Goal: Task Accomplishment & Management: Complete application form

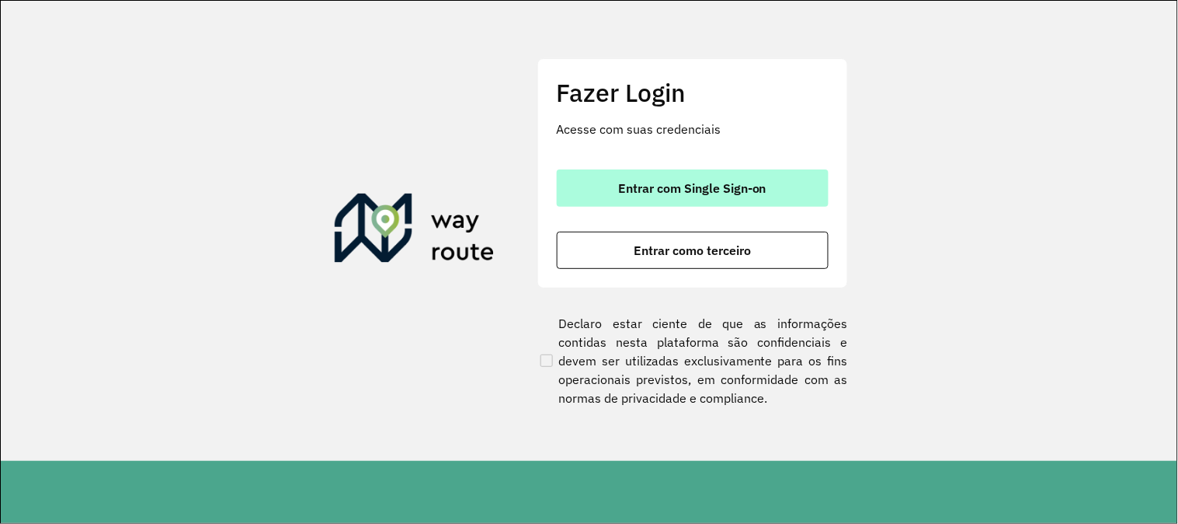
click at [712, 206] on button "Entrar com Single Sign-on" at bounding box center [693, 187] width 272 height 37
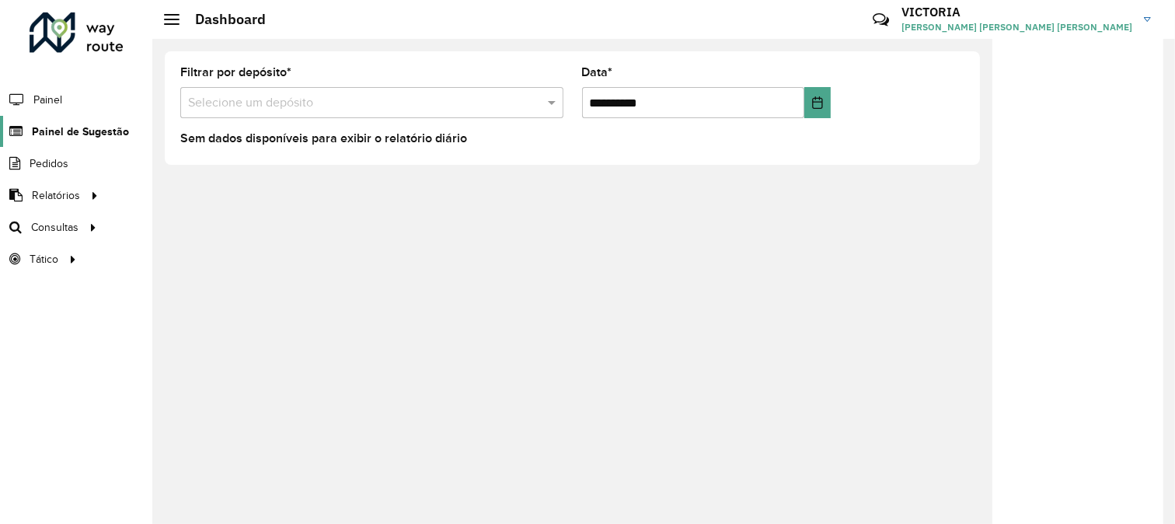
click at [51, 127] on span "Painel de Sugestão" at bounding box center [80, 132] width 97 height 16
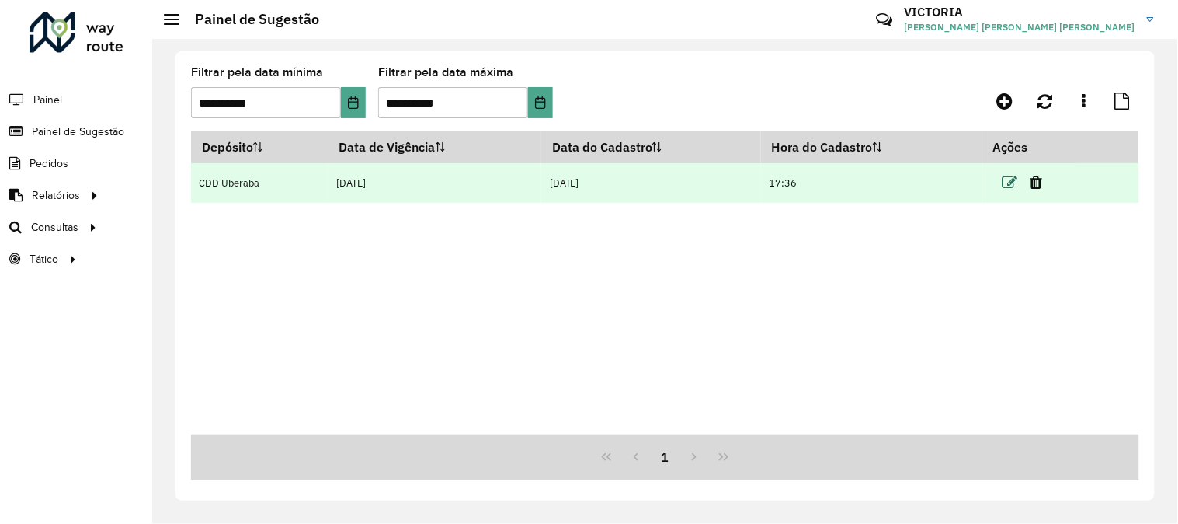
click at [1018, 188] on icon at bounding box center [1011, 183] width 16 height 16
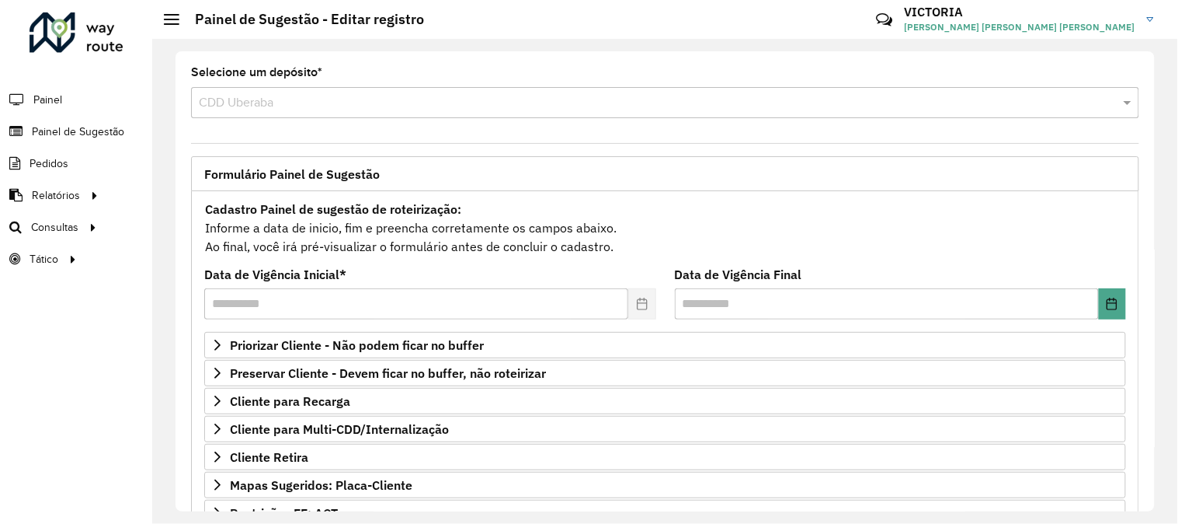
scroll to position [172, 0]
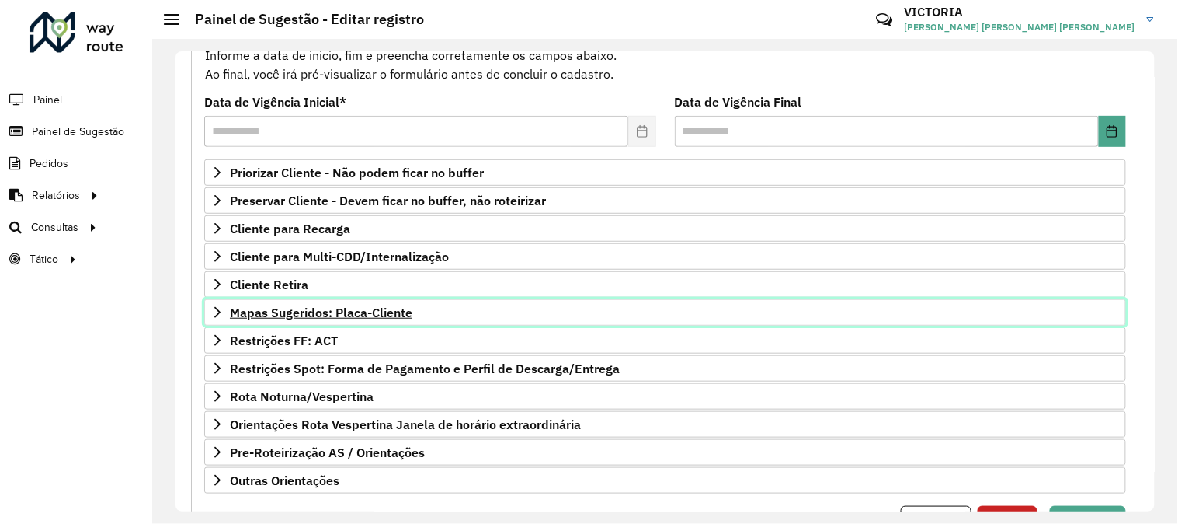
click at [534, 308] on link "Mapas Sugeridos: Placa-Cliente" at bounding box center [665, 312] width 922 height 26
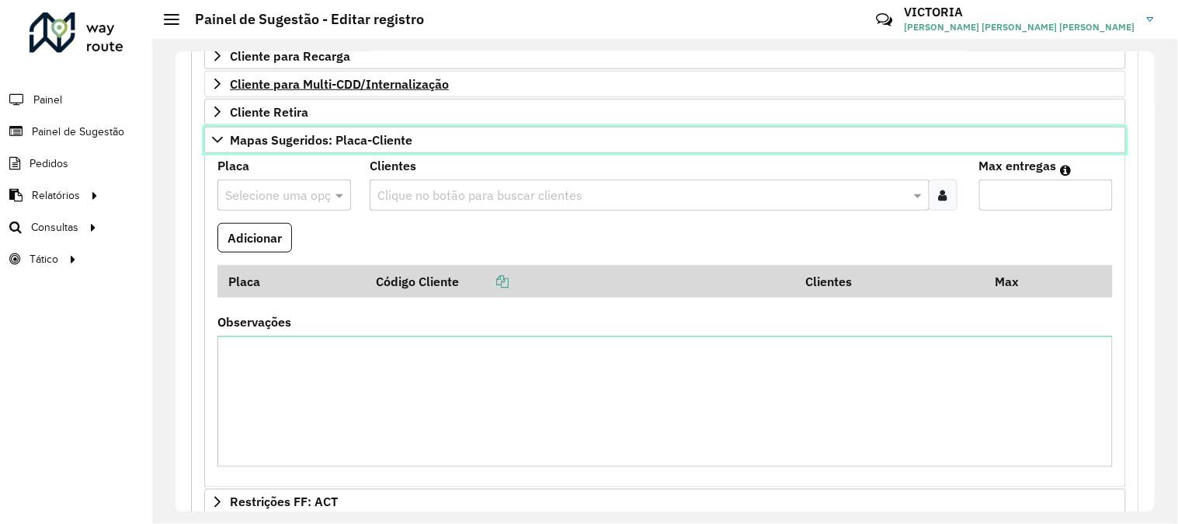
scroll to position [431, 0]
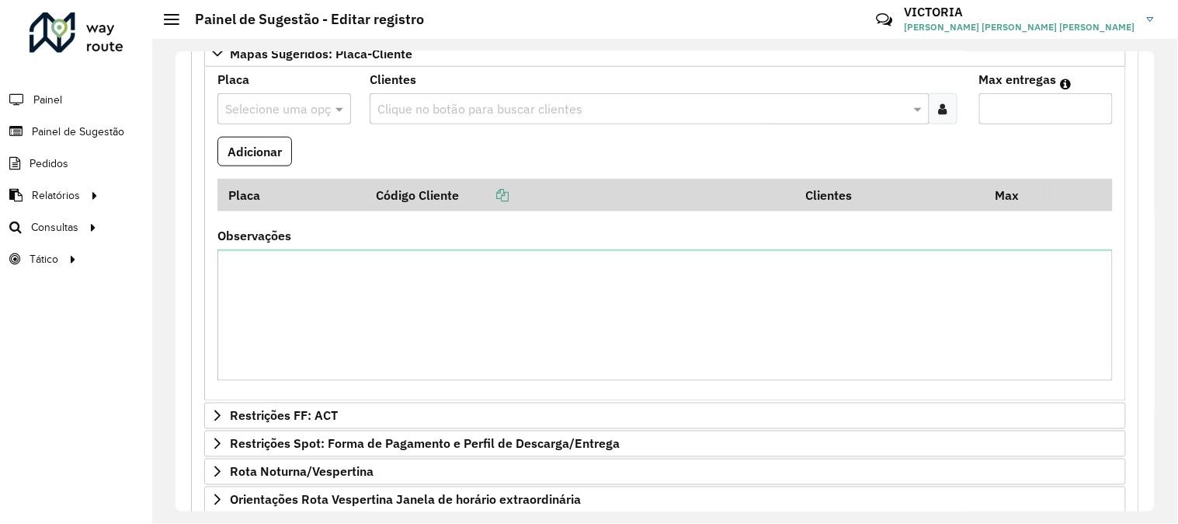
click at [273, 106] on input "text" at bounding box center [268, 109] width 87 height 19
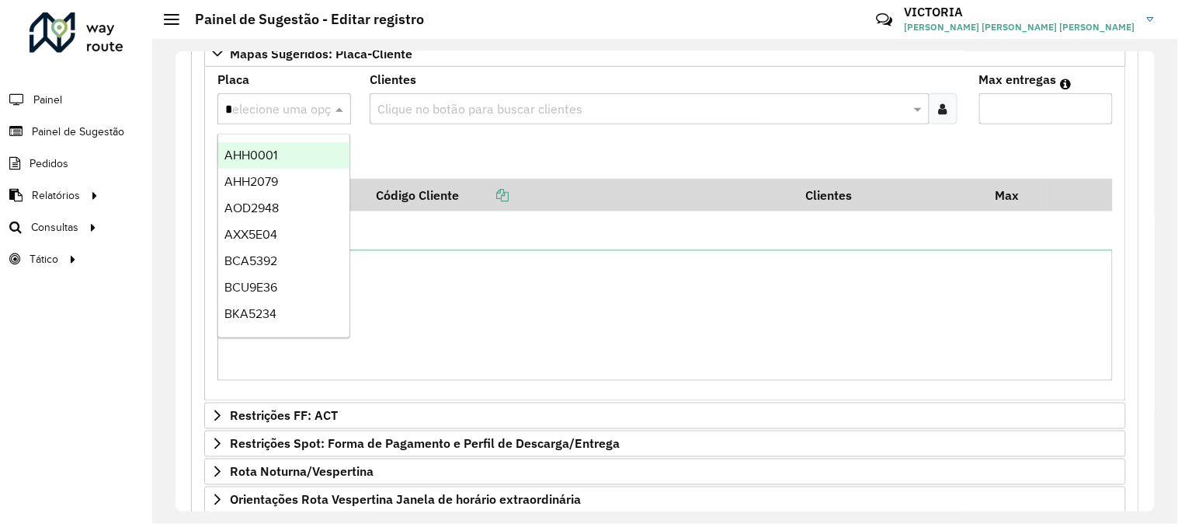
type input "**"
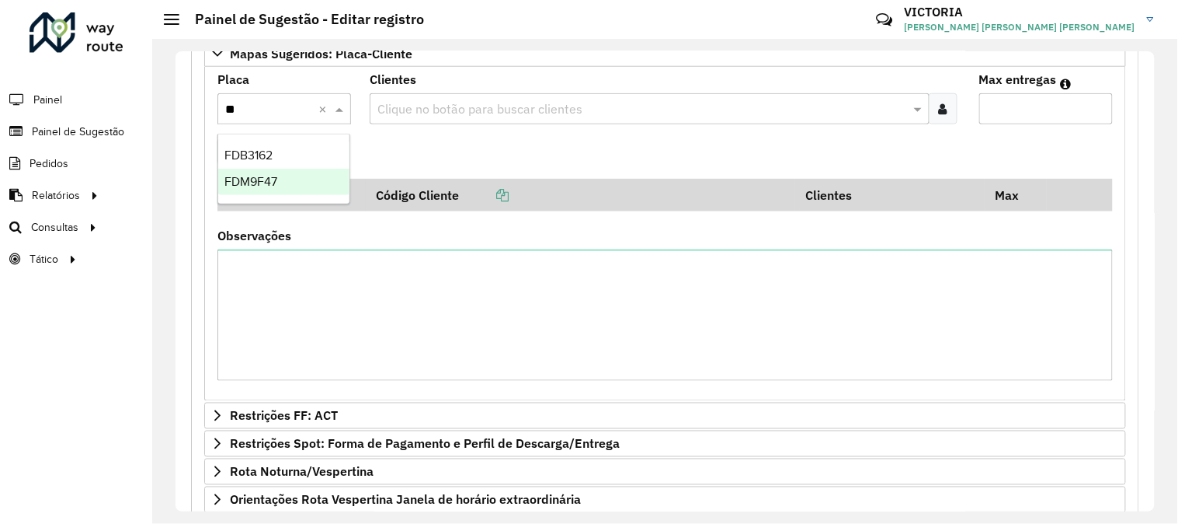
click at [285, 183] on div "FDM9F47" at bounding box center [283, 182] width 131 height 26
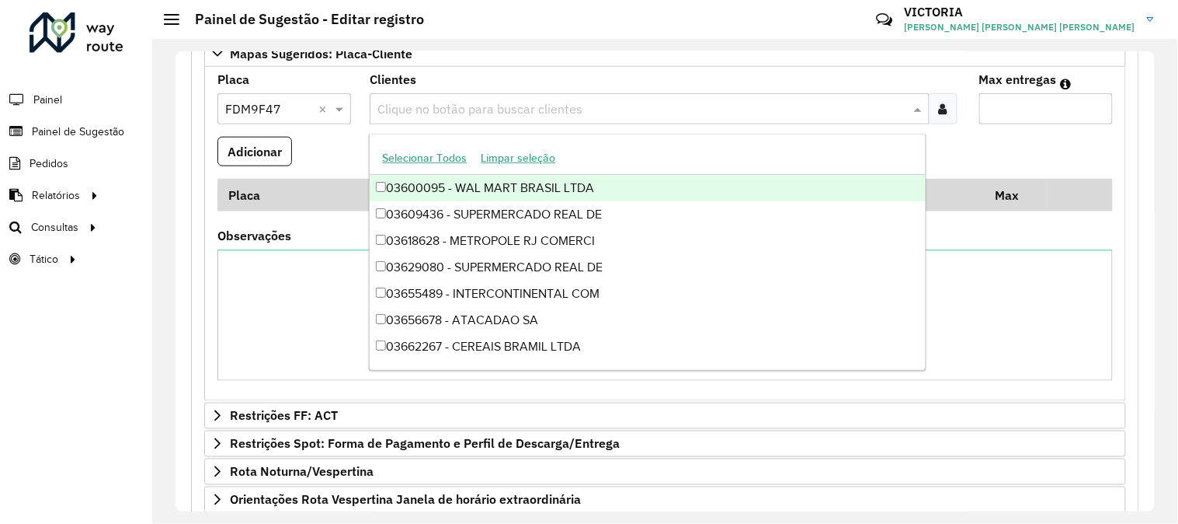
click at [697, 96] on div "Clique no botão para buscar clientes" at bounding box center [650, 108] width 560 height 31
paste input "*****"
type input "*****"
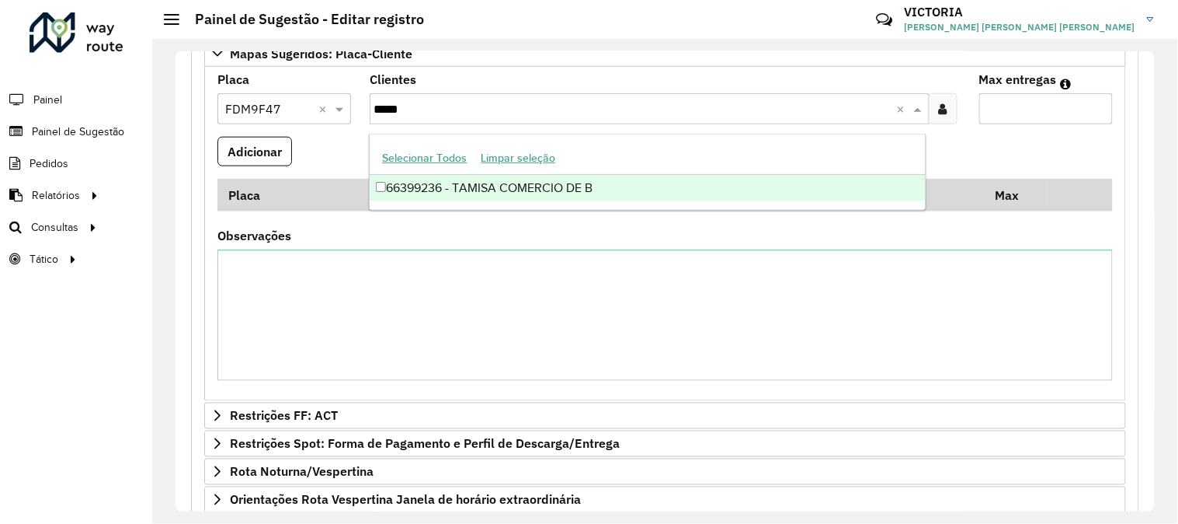
click at [653, 181] on div "66399236 - TAMISA COMERCIO DE B" at bounding box center [647, 188] width 555 height 26
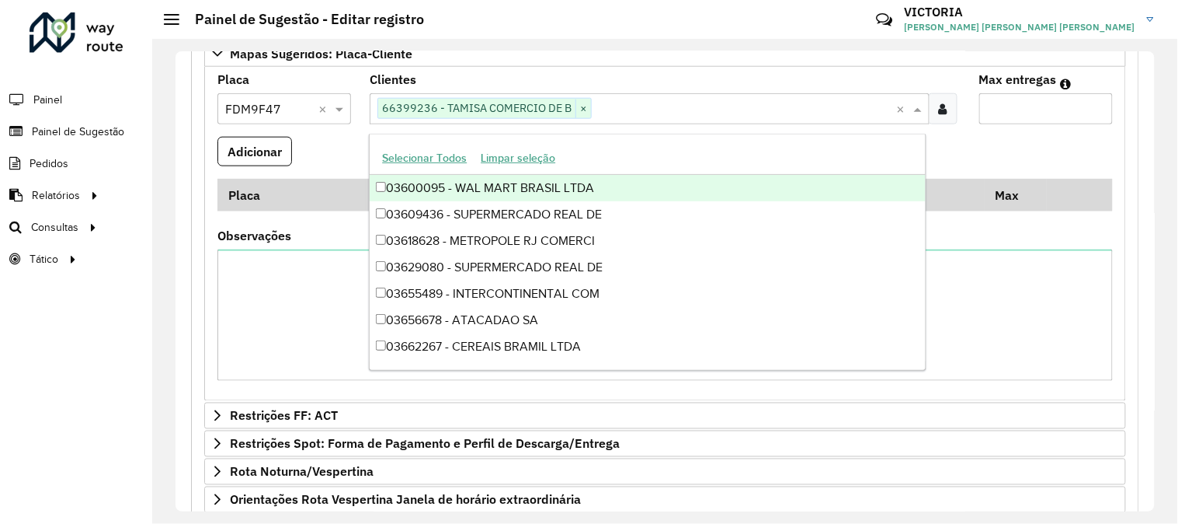
click at [1057, 99] on input "Max entregas" at bounding box center [1047, 108] width 134 height 31
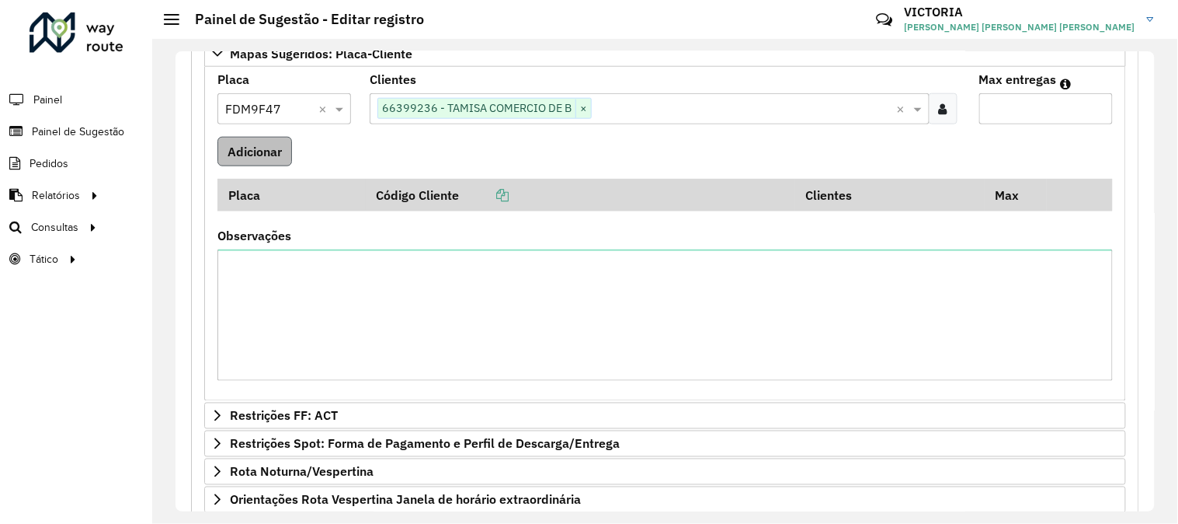
type input "*"
click at [272, 163] on button "Adicionar" at bounding box center [255, 152] width 75 height 30
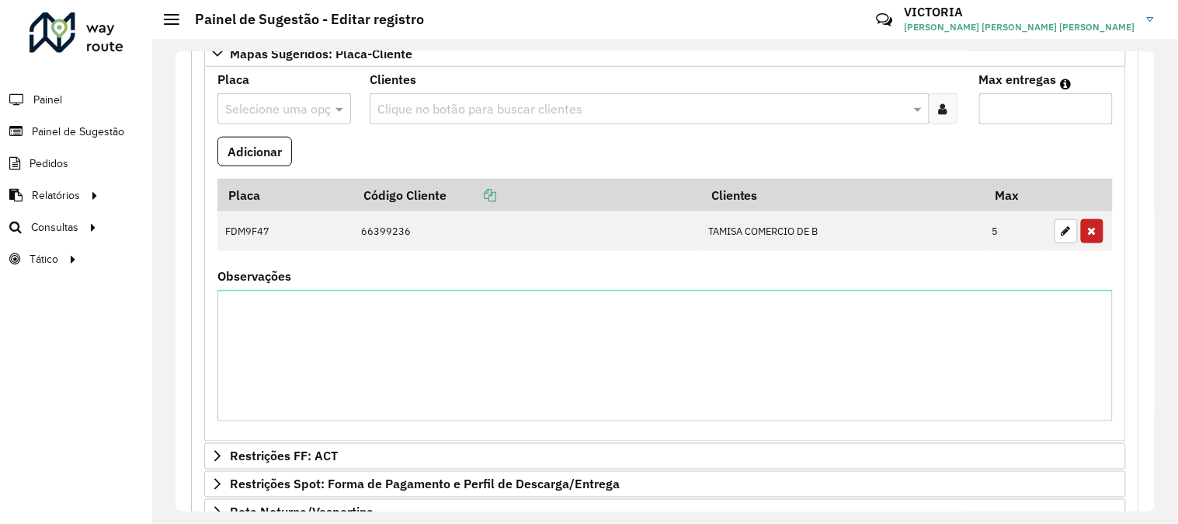
click at [249, 105] on input "text" at bounding box center [268, 109] width 87 height 19
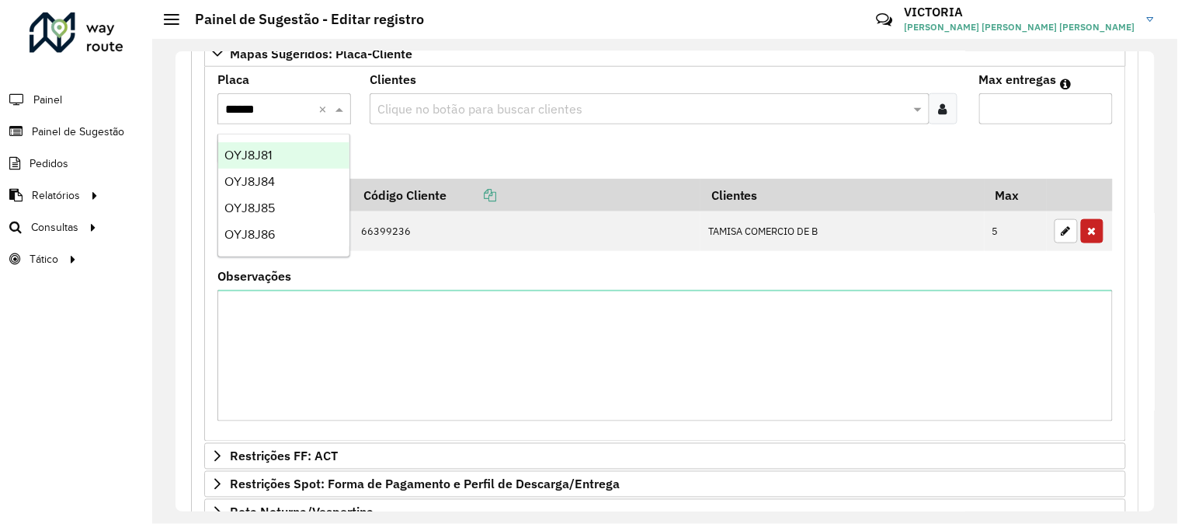
type input "*******"
drag, startPoint x: 309, startPoint y: 162, endPoint x: 397, endPoint y: 120, distance: 97.3
click at [308, 163] on div "OYJ8J85" at bounding box center [283, 155] width 131 height 26
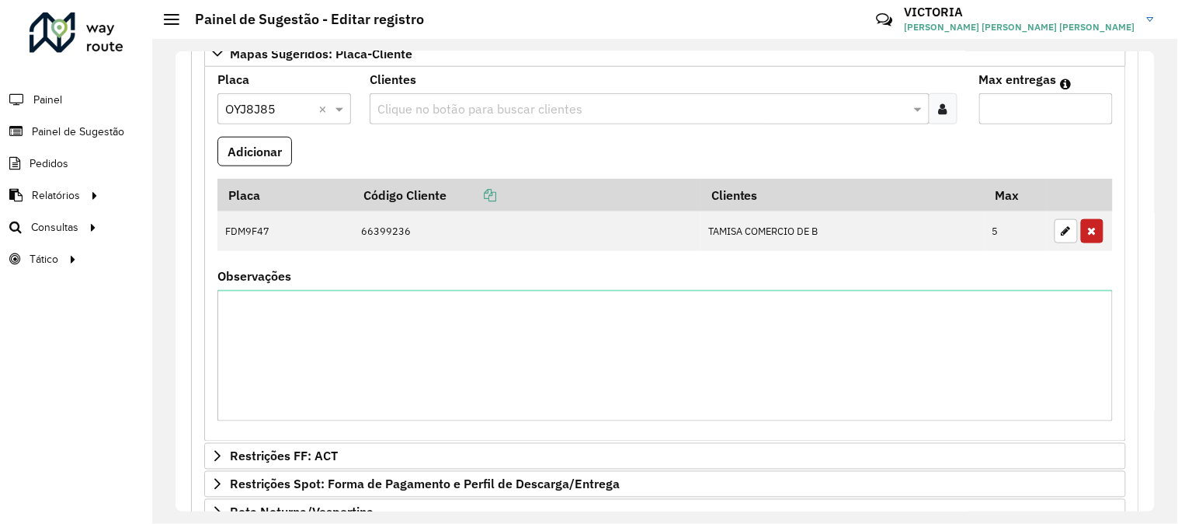
click at [413, 104] on input "text" at bounding box center [642, 109] width 537 height 19
paste input "*****"
type input "*****"
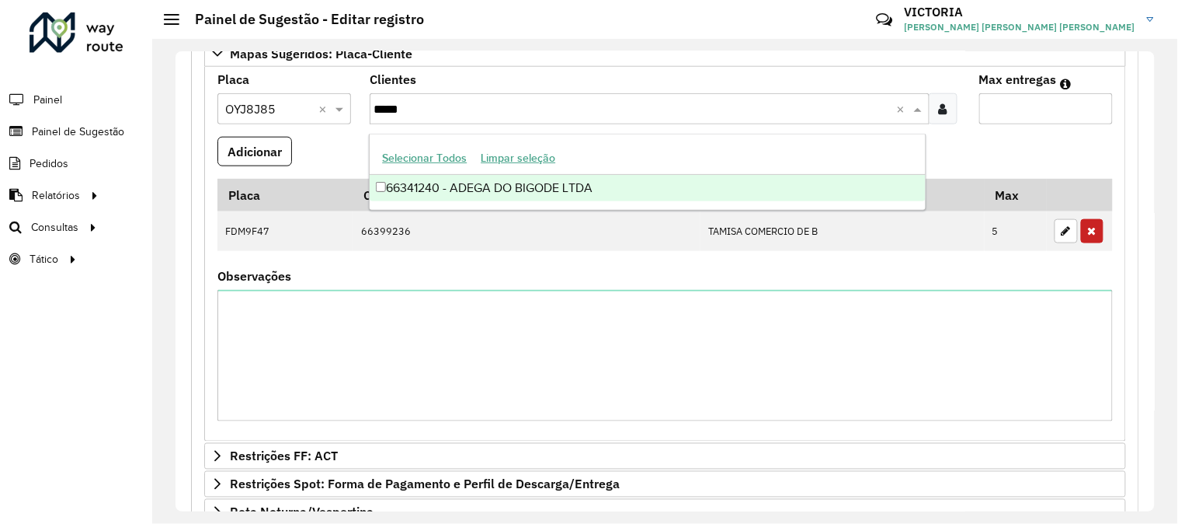
click at [695, 143] on div "Selecionar Todos Limpar seleção" at bounding box center [647, 158] width 555 height 33
click at [693, 176] on div "66341240 - ADEGA DO BIGODE LTDA" at bounding box center [647, 188] width 555 height 26
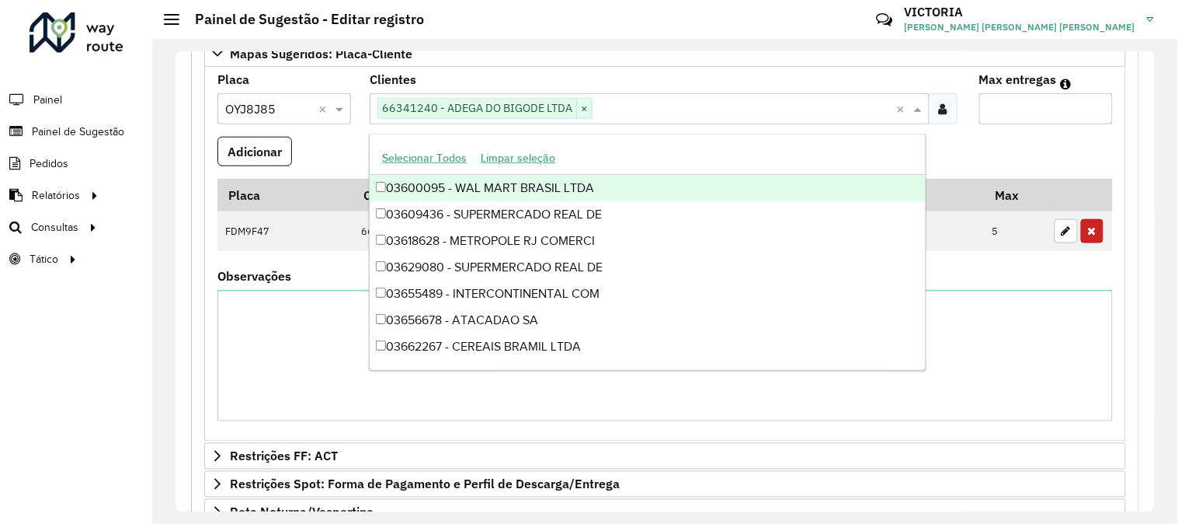
click at [1008, 101] on input "Max entregas" at bounding box center [1047, 108] width 134 height 31
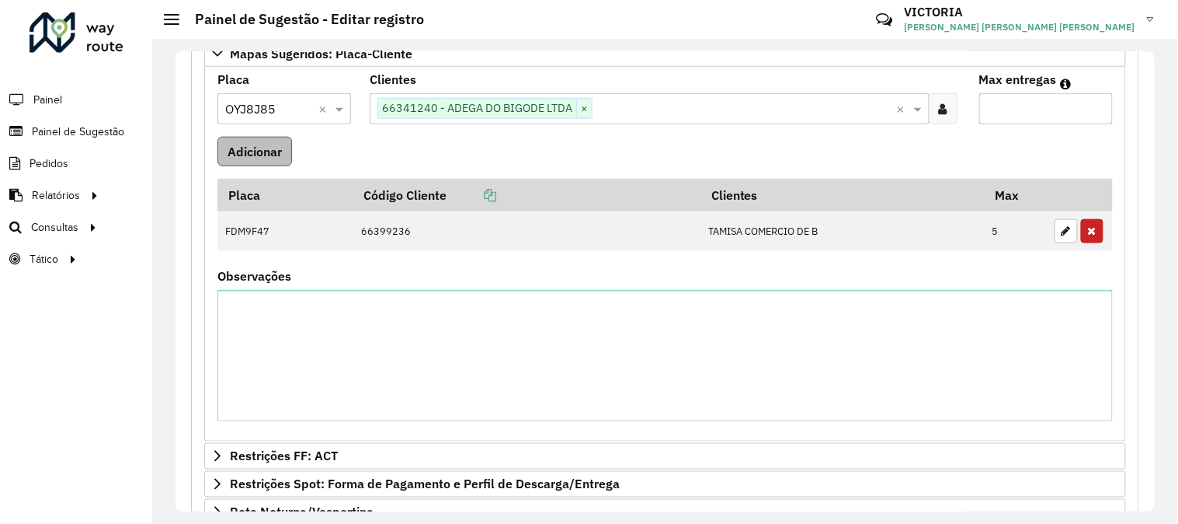
type input "*"
click at [267, 148] on button "Adicionar" at bounding box center [255, 152] width 75 height 30
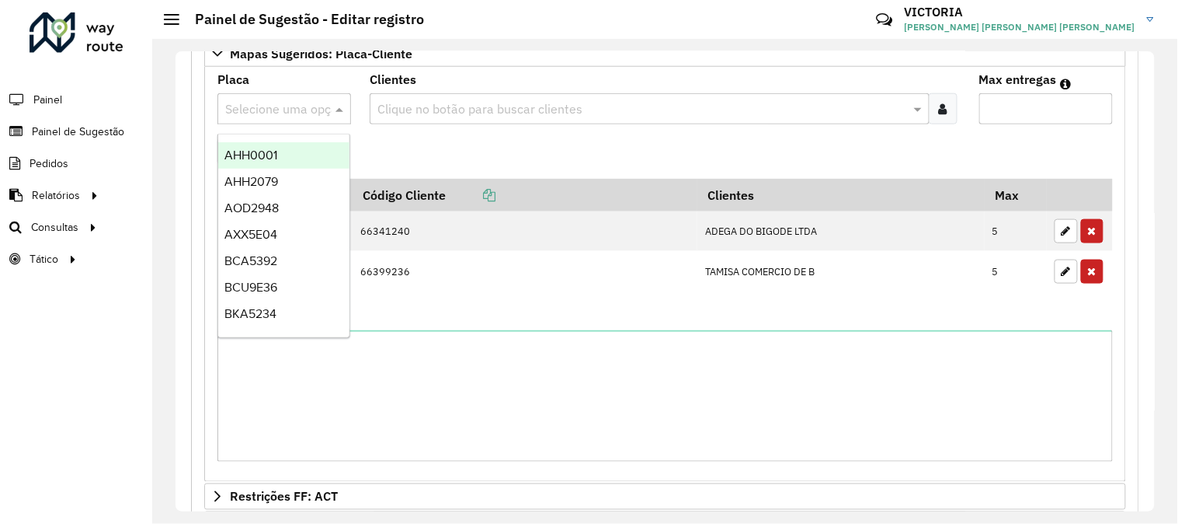
click at [304, 106] on input "text" at bounding box center [268, 109] width 87 height 19
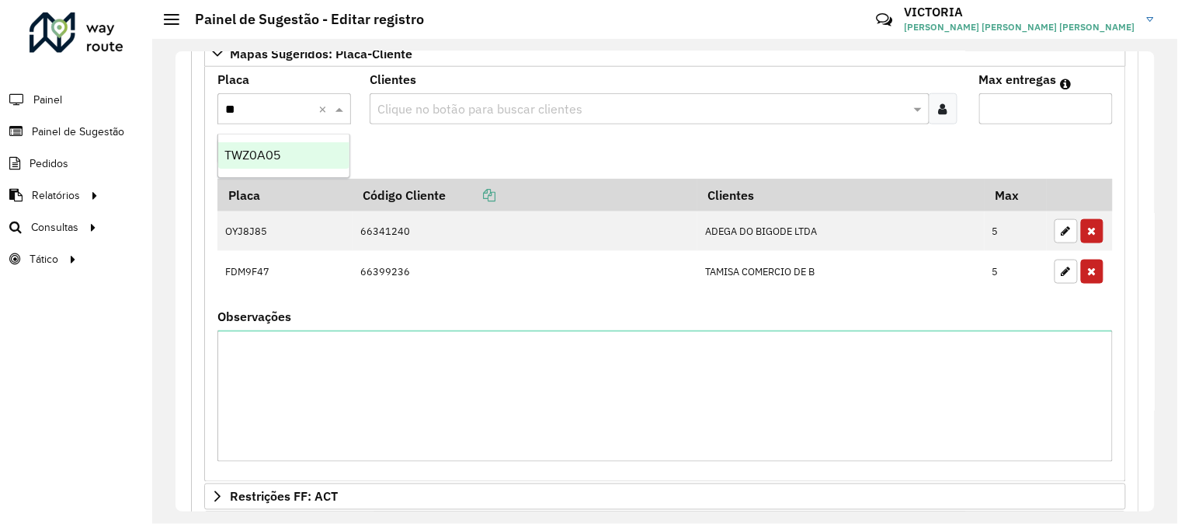
type input "***"
drag, startPoint x: 296, startPoint y: 168, endPoint x: 330, endPoint y: 158, distance: 35.4
click at [297, 168] on div "TWZ0A05" at bounding box center [283, 155] width 131 height 26
click at [939, 107] on icon at bounding box center [943, 109] width 9 height 12
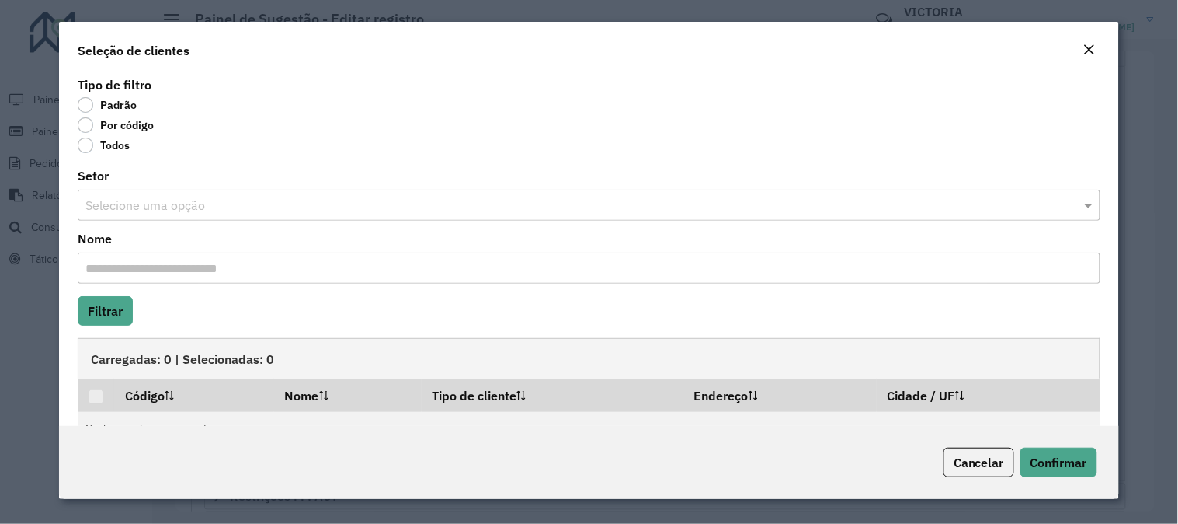
click at [89, 126] on label "Por código" at bounding box center [116, 125] width 76 height 16
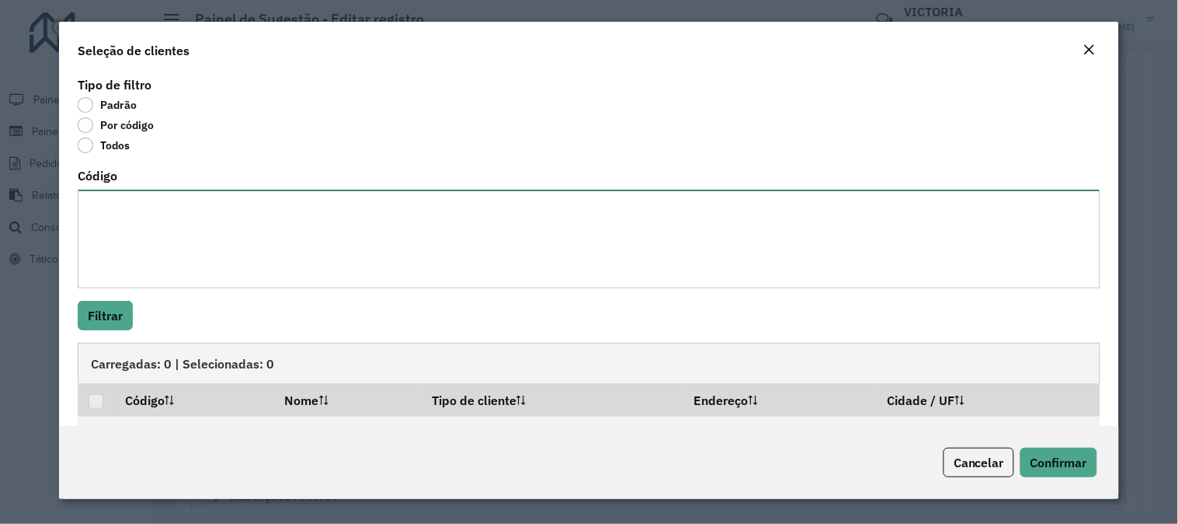
click at [141, 239] on textarea "Código" at bounding box center [589, 239] width 1023 height 99
paste textarea "***** ***** ***** ***** ***** ***** ***** ***** *****"
type textarea "***** ***** ***** ***** ***** ***** ***** ***** *****"
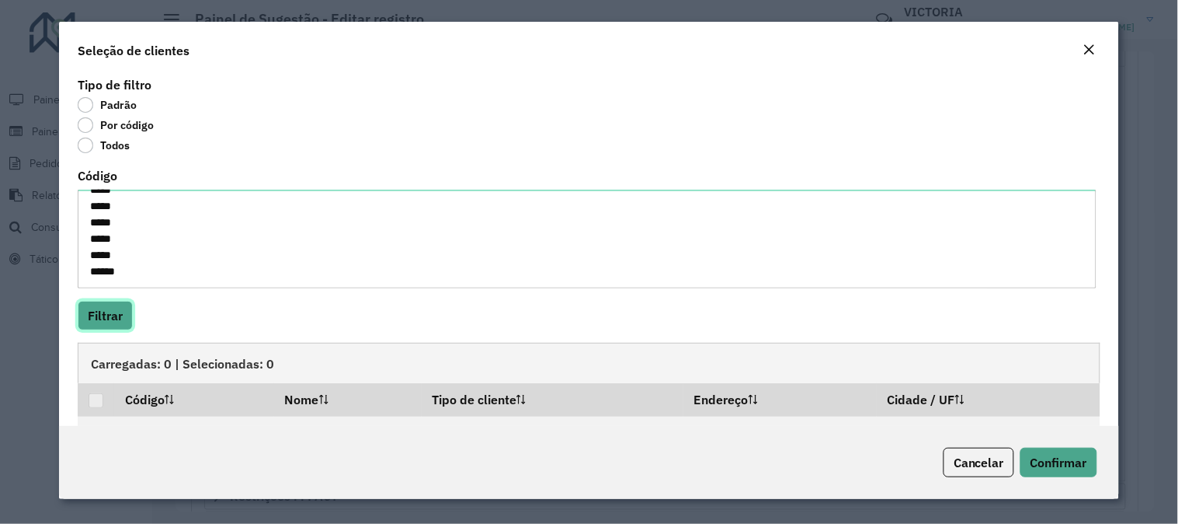
click at [93, 316] on button "Filtrar" at bounding box center [105, 316] width 55 height 30
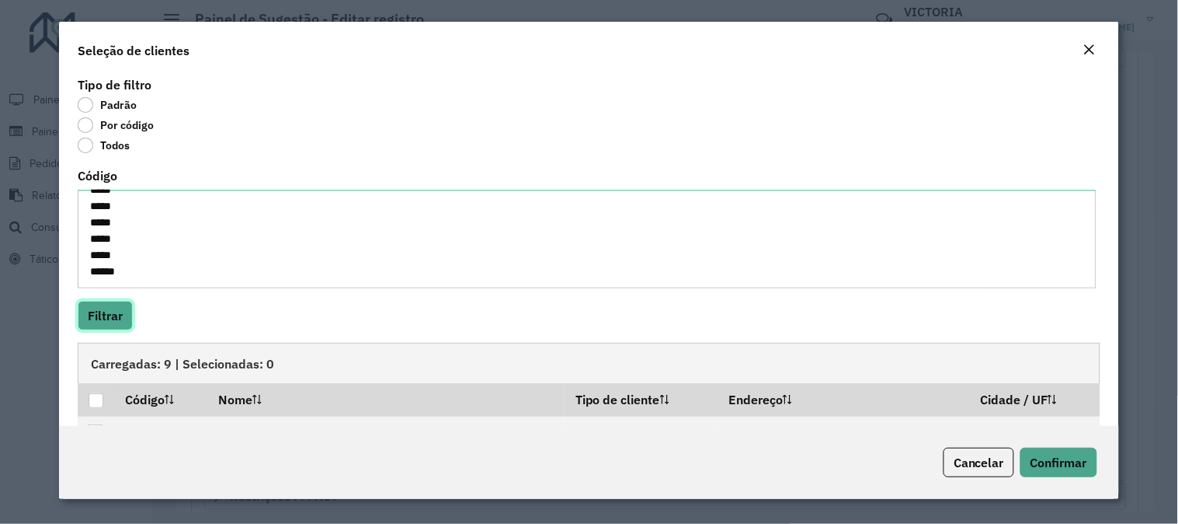
scroll to position [169, 0]
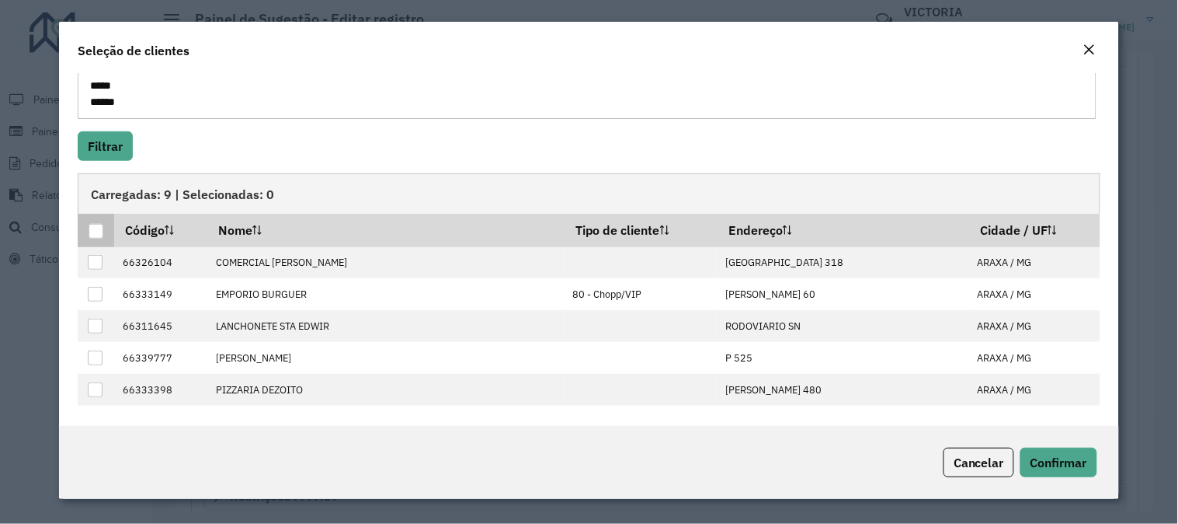
click at [92, 235] on div at bounding box center [96, 231] width 15 height 15
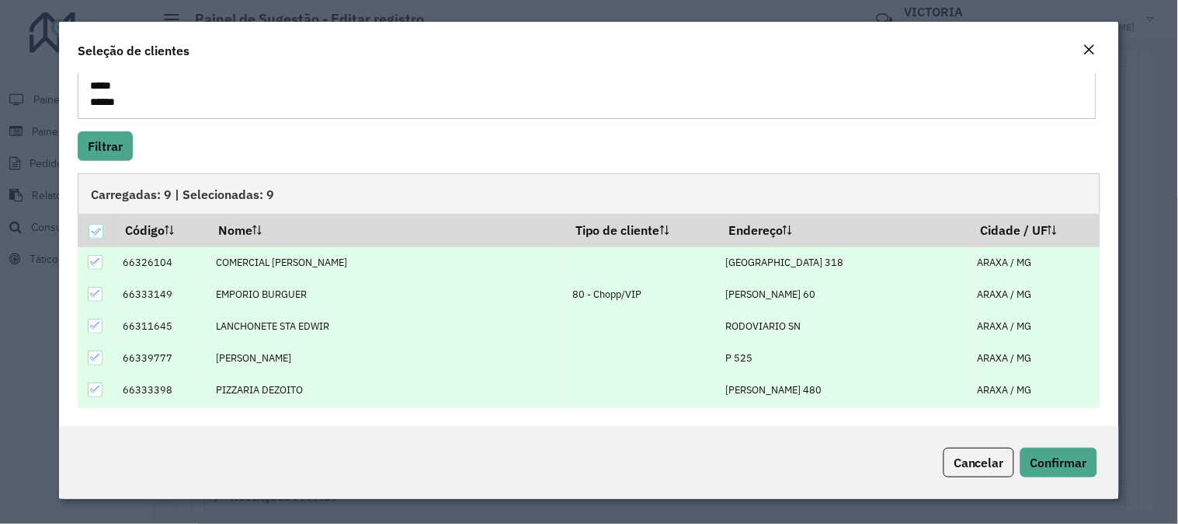
scroll to position [126, 0]
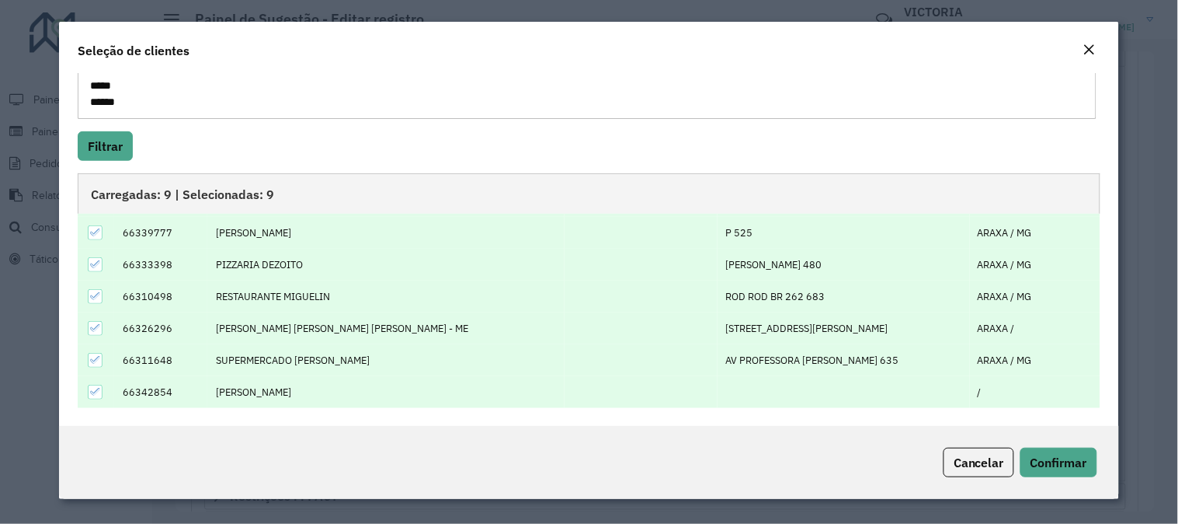
click at [93, 392] on icon at bounding box center [95, 391] width 11 height 11
click at [1078, 470] on span "Confirmar" at bounding box center [1059, 462] width 57 height 16
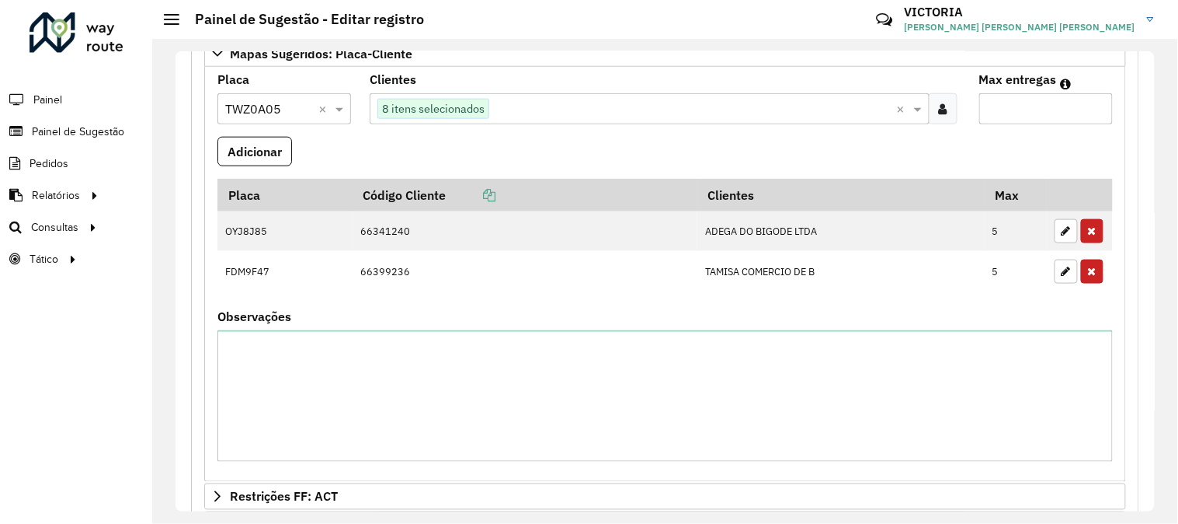
click at [1041, 109] on input "Max entregas" at bounding box center [1047, 108] width 134 height 31
type input "**"
click at [218, 137] on button "Adicionar" at bounding box center [255, 152] width 75 height 30
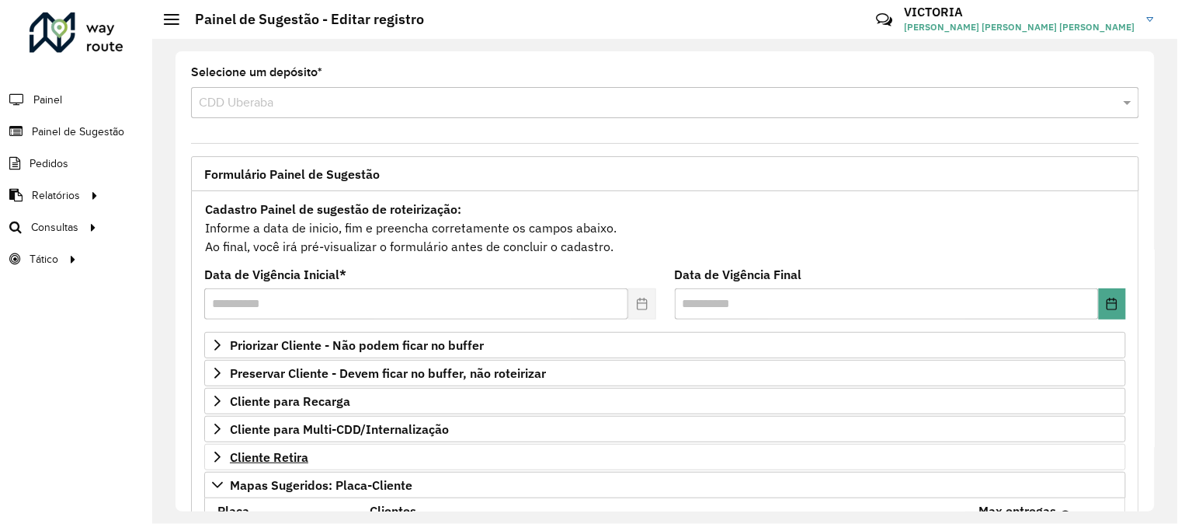
scroll to position [259, 0]
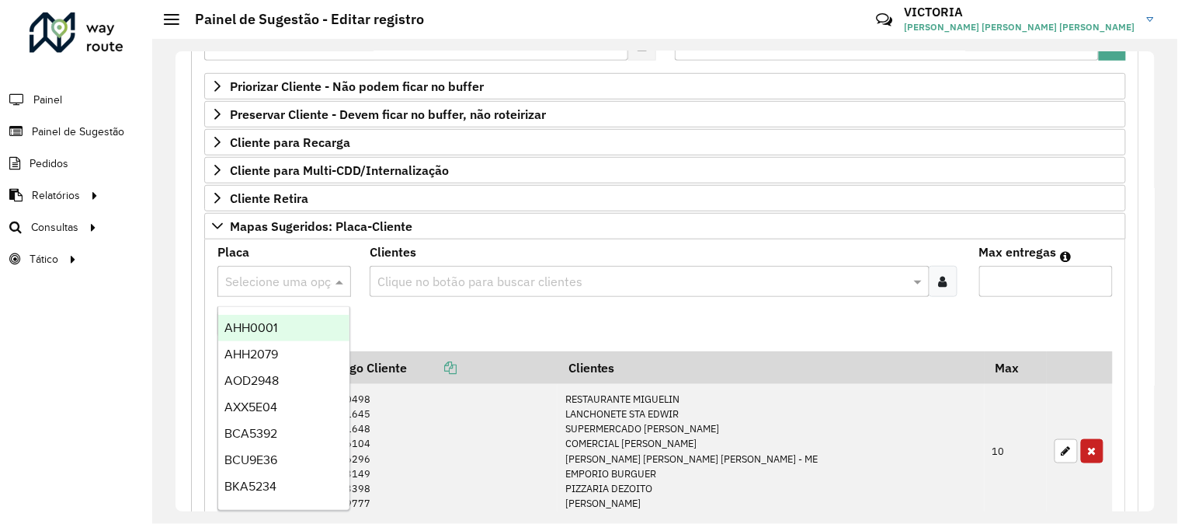
click at [301, 289] on input "text" at bounding box center [268, 282] width 87 height 19
type input "***"
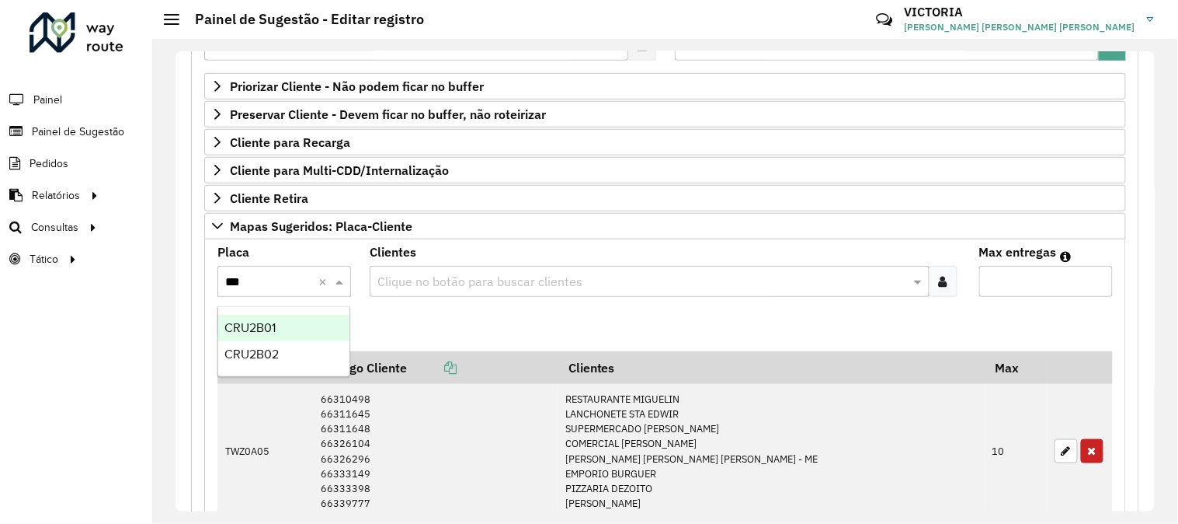
click at [295, 325] on div "CRU2B01" at bounding box center [283, 328] width 131 height 26
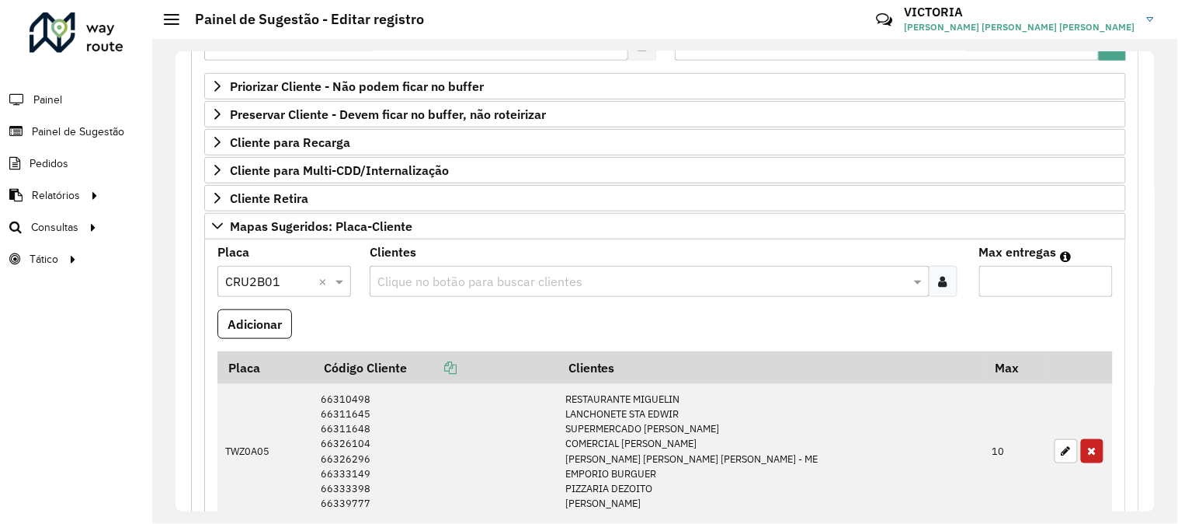
click at [944, 277] on icon at bounding box center [943, 281] width 9 height 12
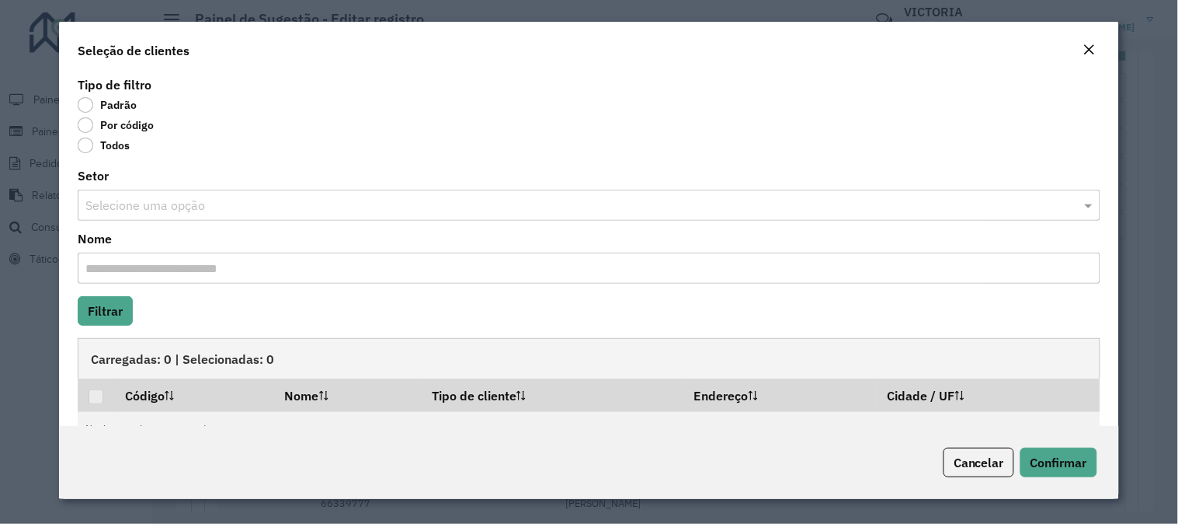
click at [89, 122] on label "Por código" at bounding box center [116, 125] width 76 height 16
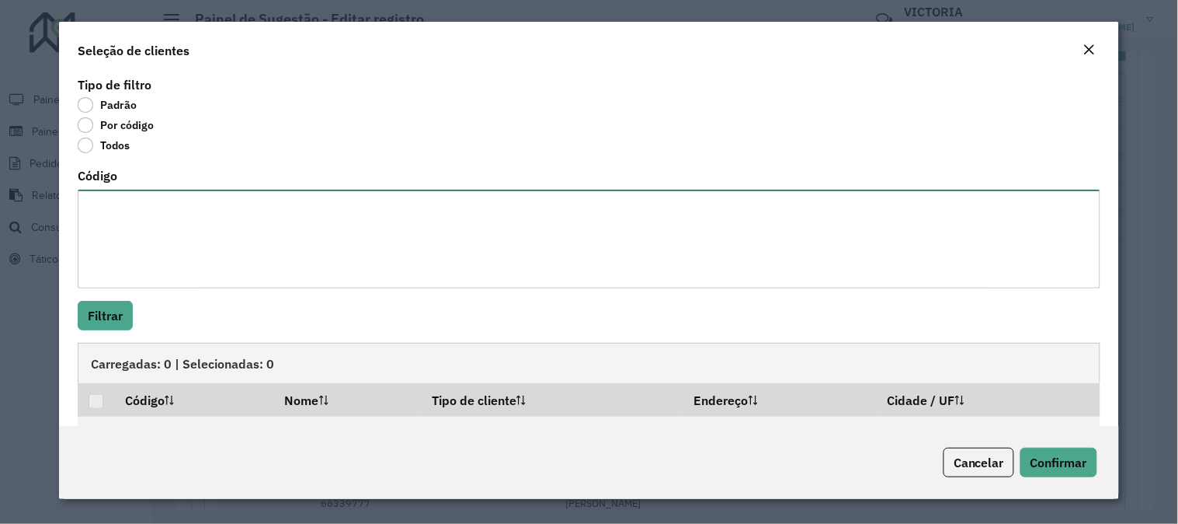
click at [163, 239] on textarea "Código" at bounding box center [589, 239] width 1023 height 99
paste textarea "***** ***** ***** ***** ***** ***** ***** ***** ***** ***** ***** ***** ***** *…"
type textarea "***** ***** ***** ***** ***** ***** ***** ***** ***** ***** ***** ***** ***** *…"
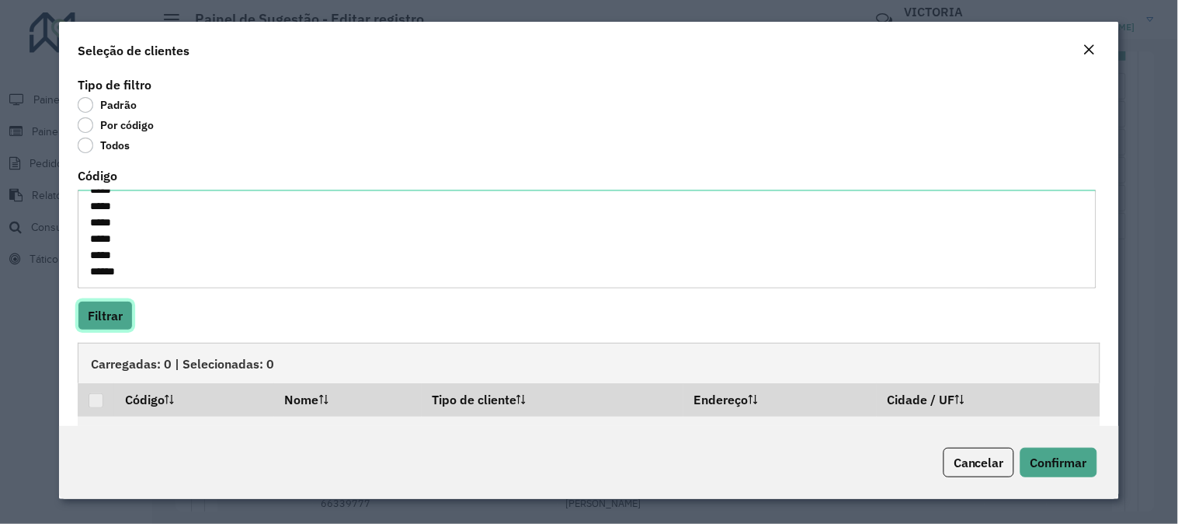
click at [129, 325] on button "Filtrar" at bounding box center [105, 316] width 55 height 30
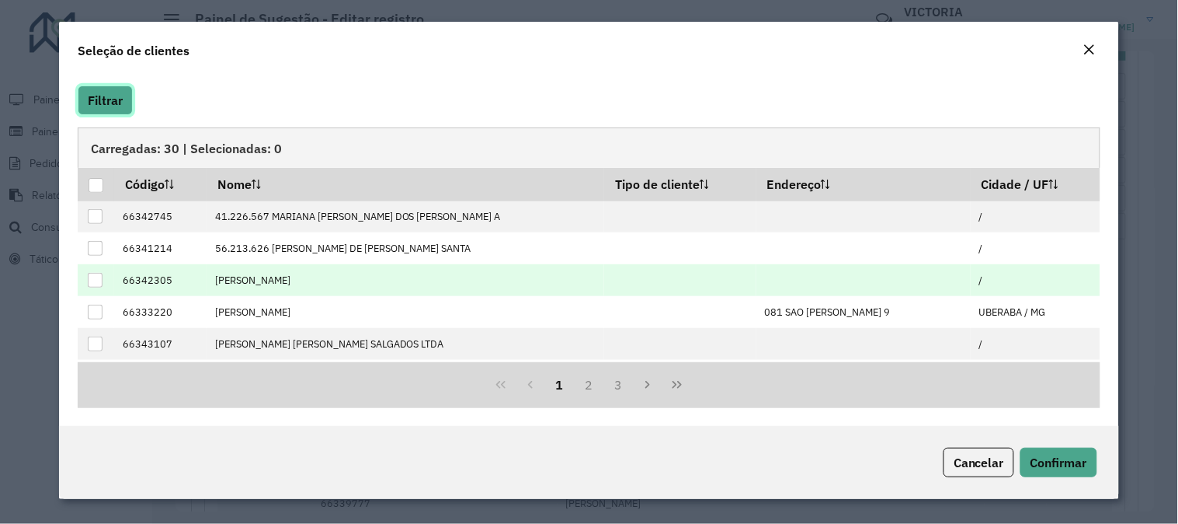
scroll to position [158, 0]
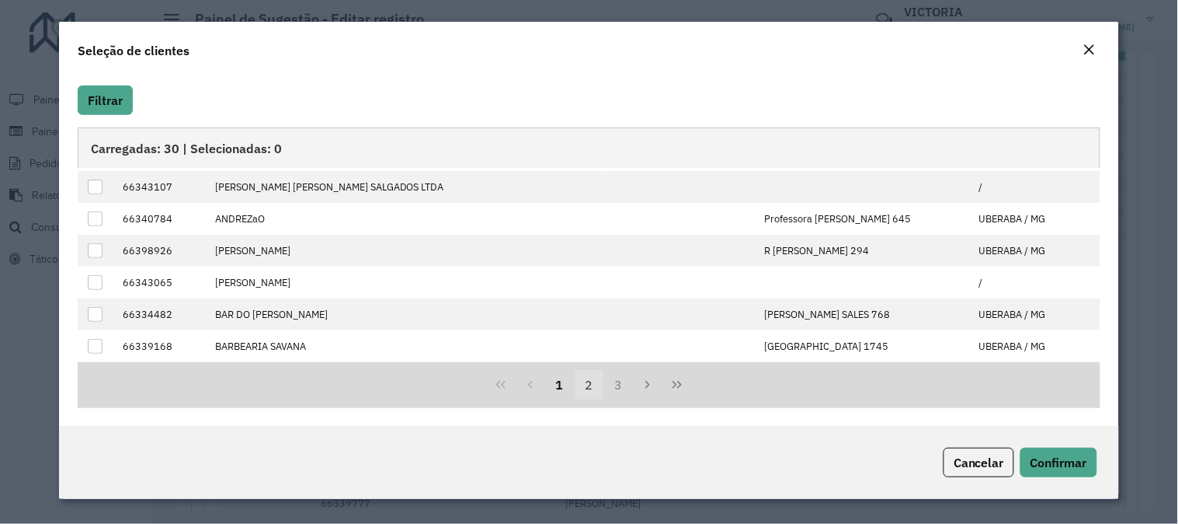
click at [594, 398] on button "2" at bounding box center [590, 385] width 30 height 30
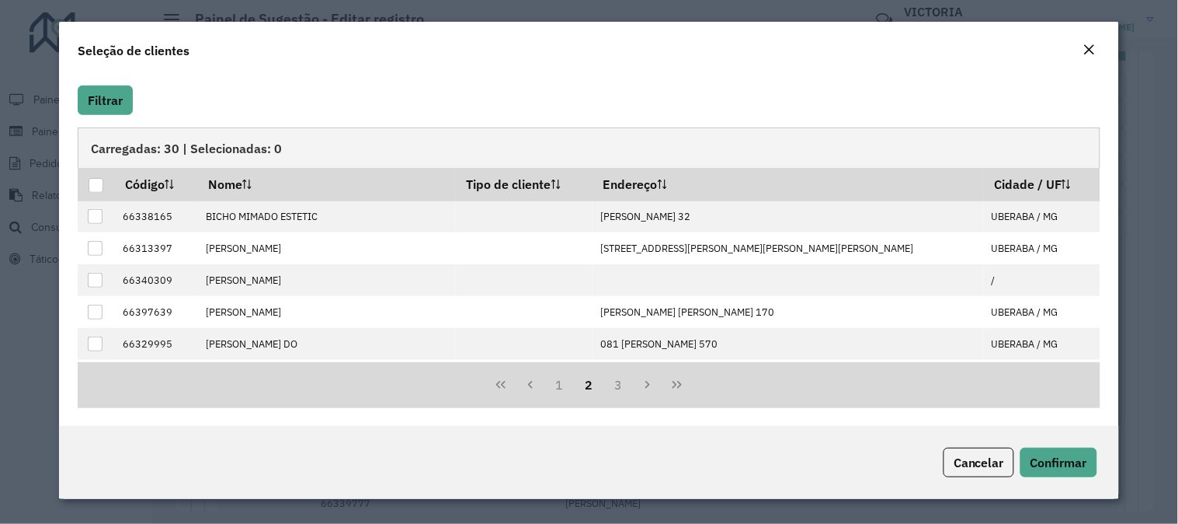
scroll to position [86, 0]
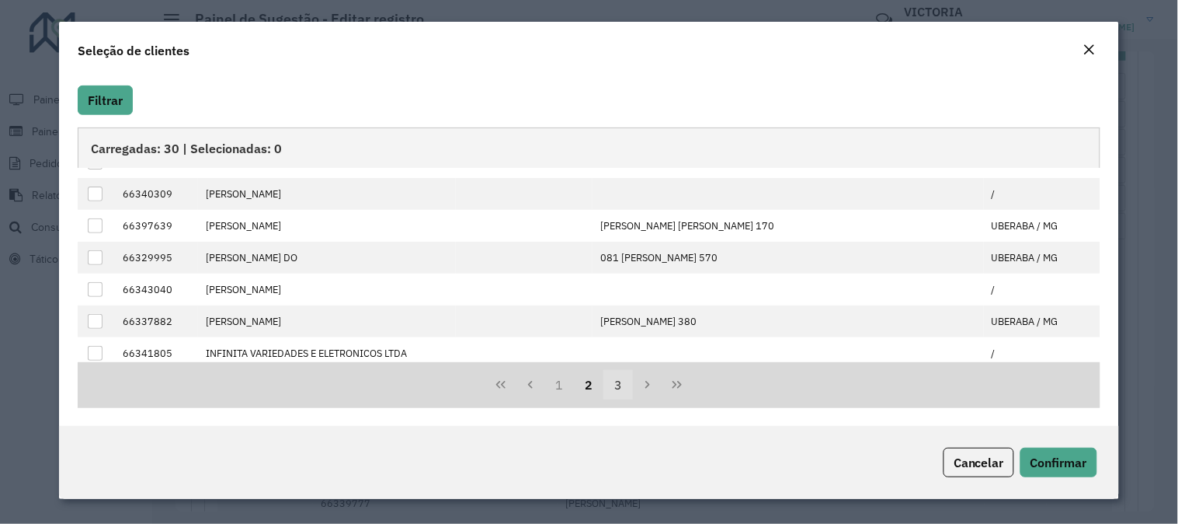
click at [606, 385] on button "3" at bounding box center [619, 385] width 30 height 30
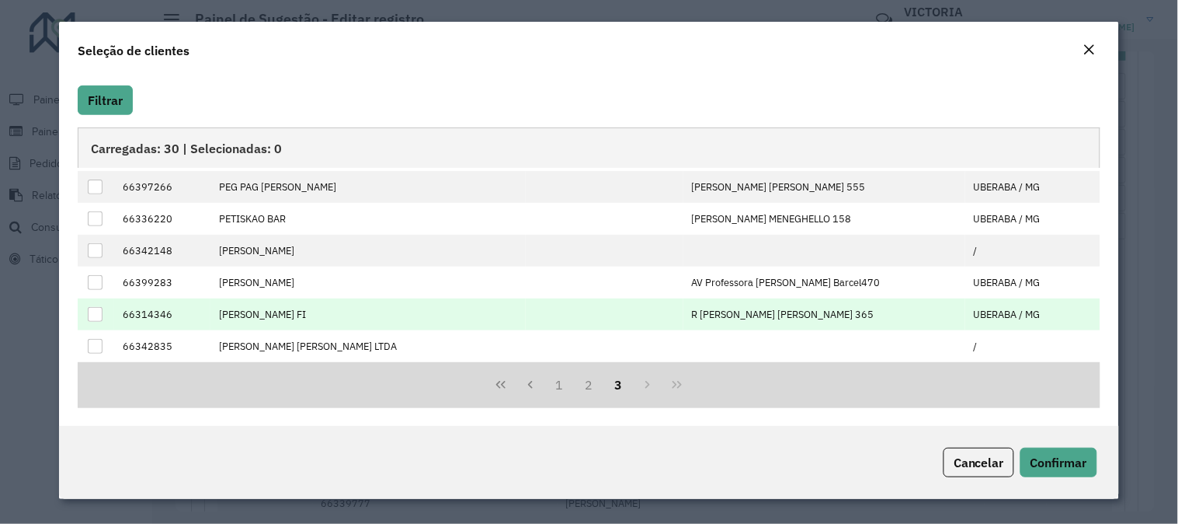
scroll to position [0, 0]
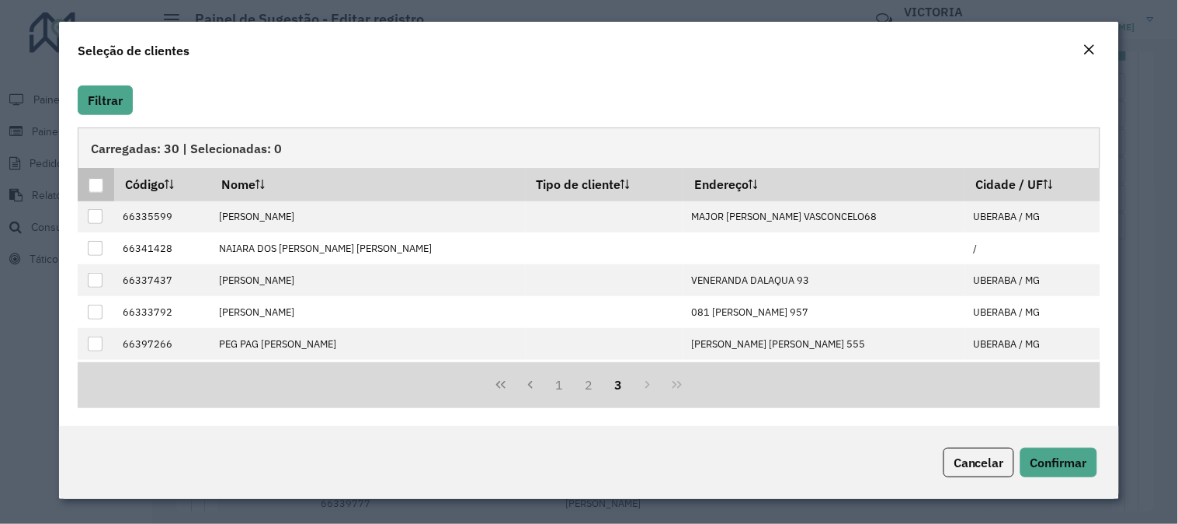
click at [92, 185] on div at bounding box center [96, 185] width 15 height 15
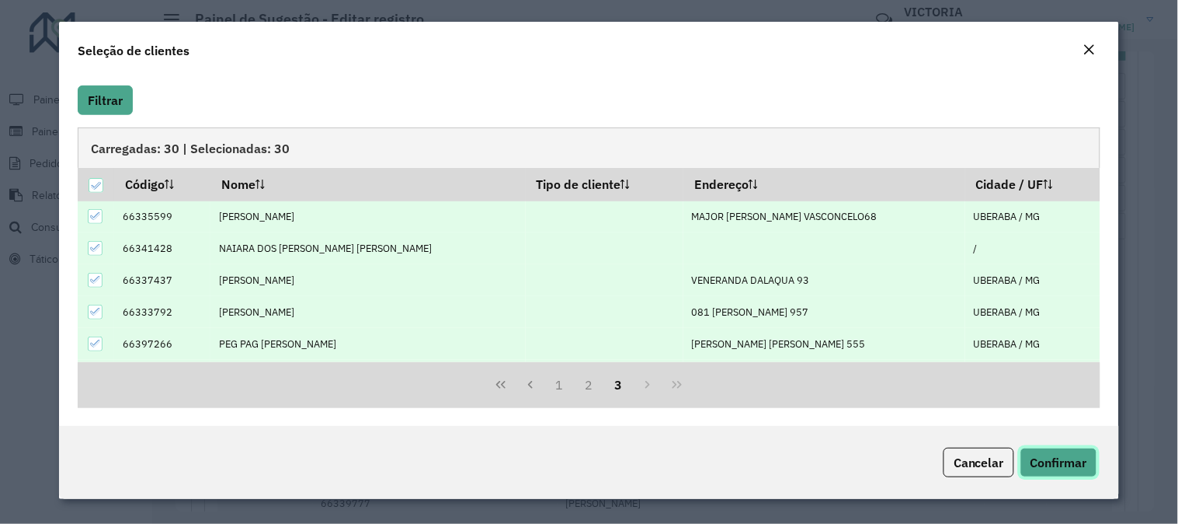
click at [1078, 462] on span "Confirmar" at bounding box center [1059, 462] width 57 height 16
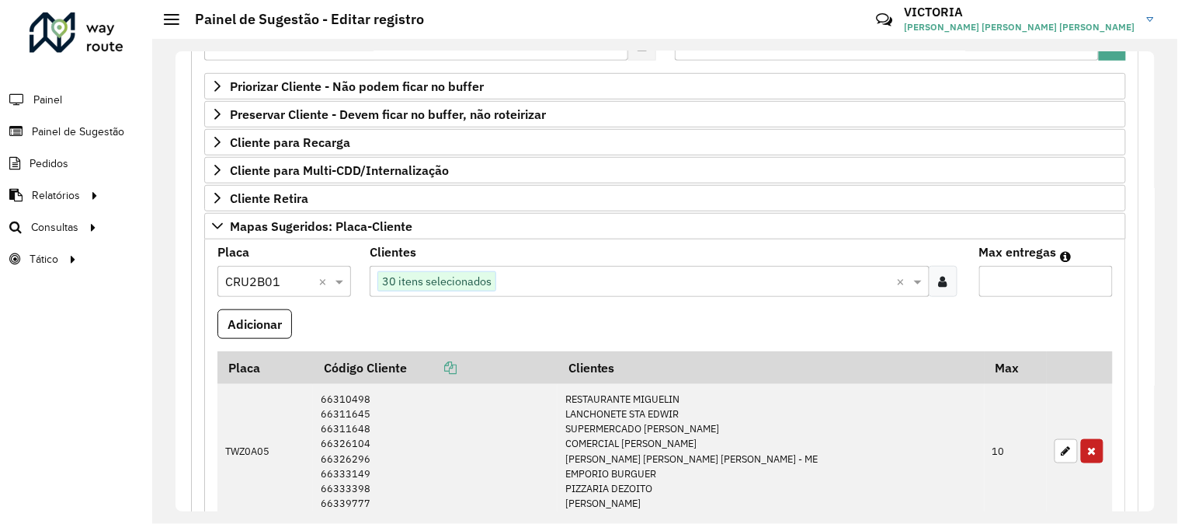
click at [1074, 273] on input "Max entregas" at bounding box center [1047, 281] width 134 height 31
type input "**"
click at [218, 309] on button "Adicionar" at bounding box center [255, 324] width 75 height 30
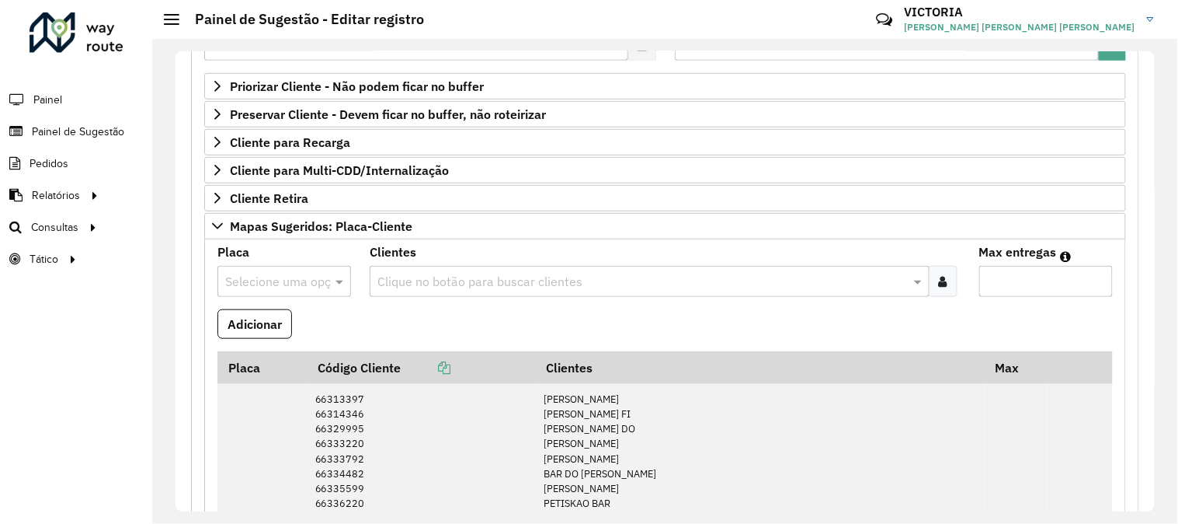
click at [270, 276] on input "text" at bounding box center [268, 282] width 87 height 19
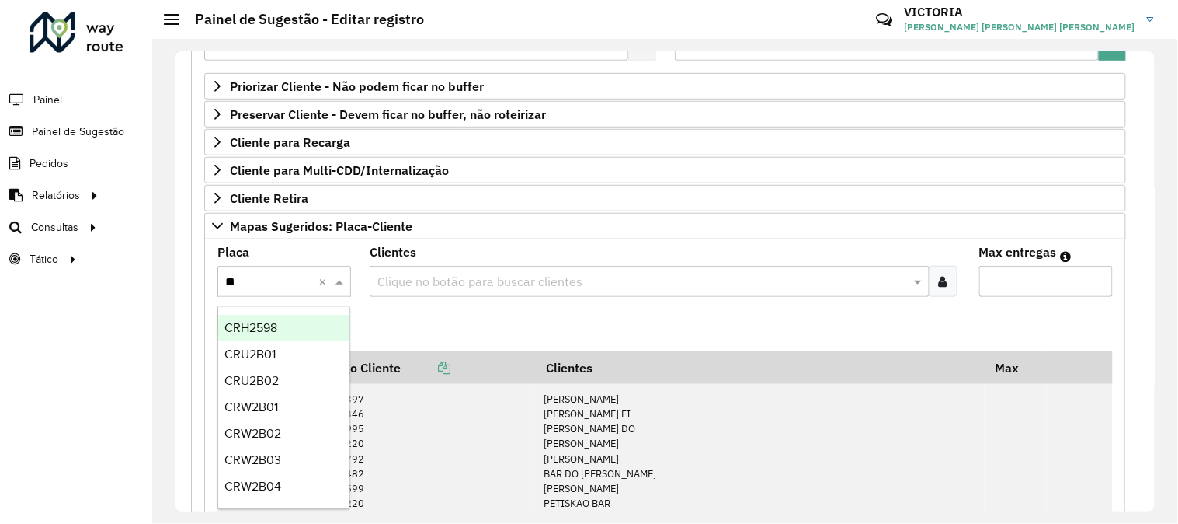
type input "***"
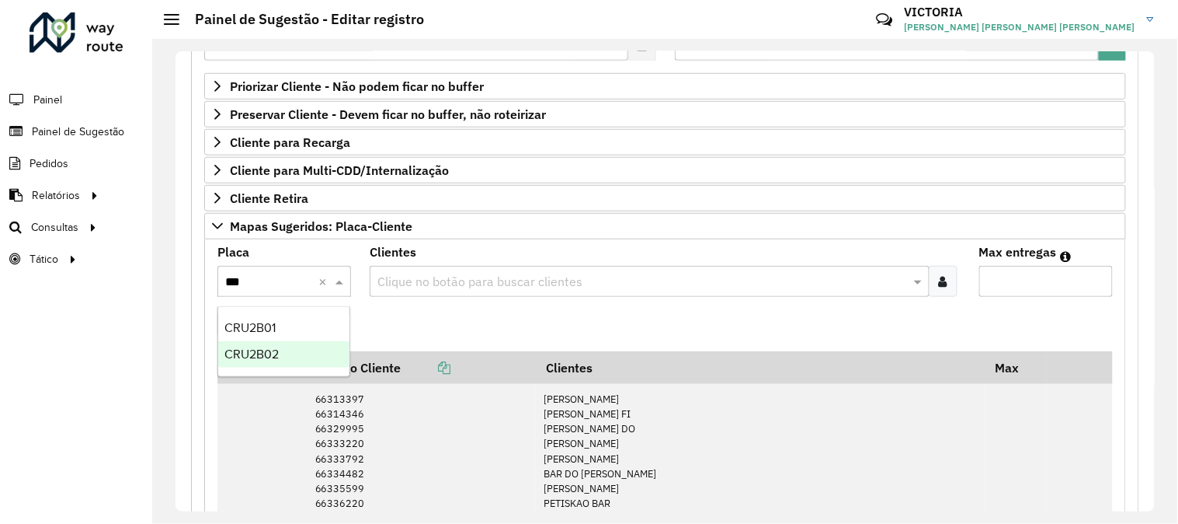
click at [293, 351] on div "CRU2B02" at bounding box center [283, 354] width 131 height 26
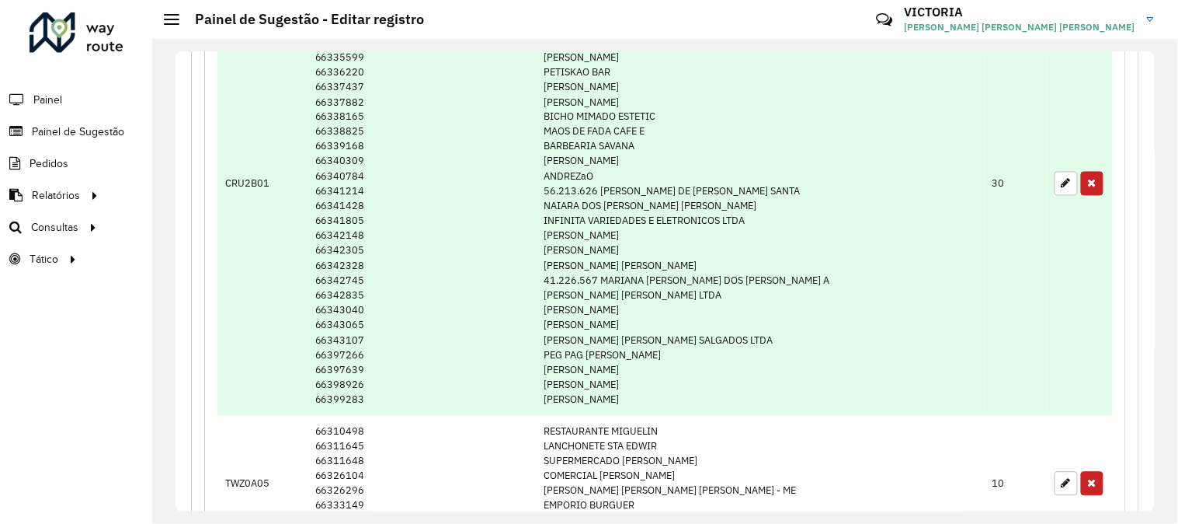
scroll to position [259, 0]
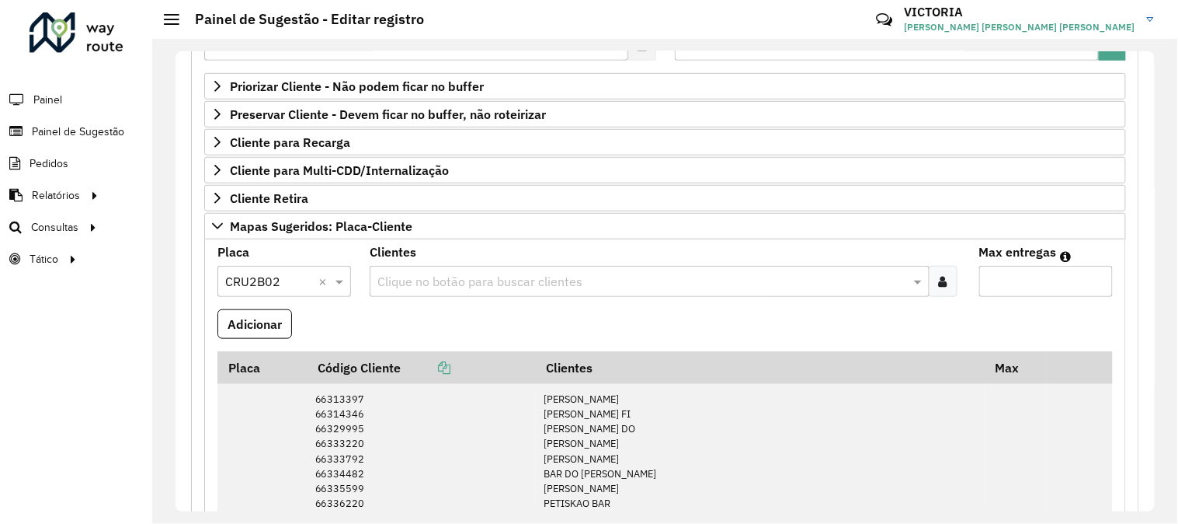
click at [957, 278] on div "Clique no botão para buscar clientes" at bounding box center [665, 281] width 591 height 31
click at [945, 284] on div at bounding box center [943, 281] width 29 height 31
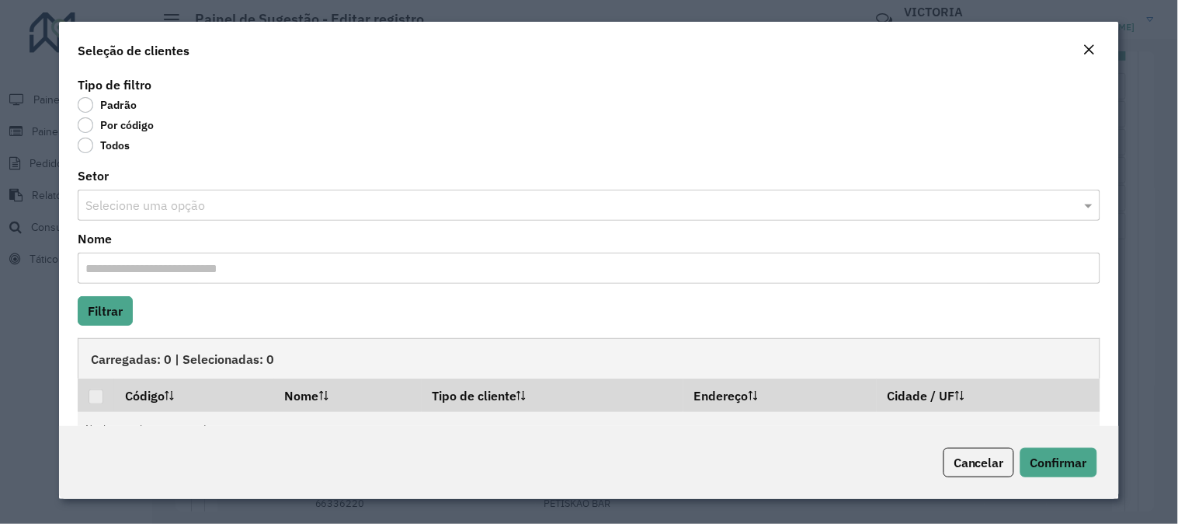
click at [84, 132] on label "Por código" at bounding box center [116, 125] width 76 height 16
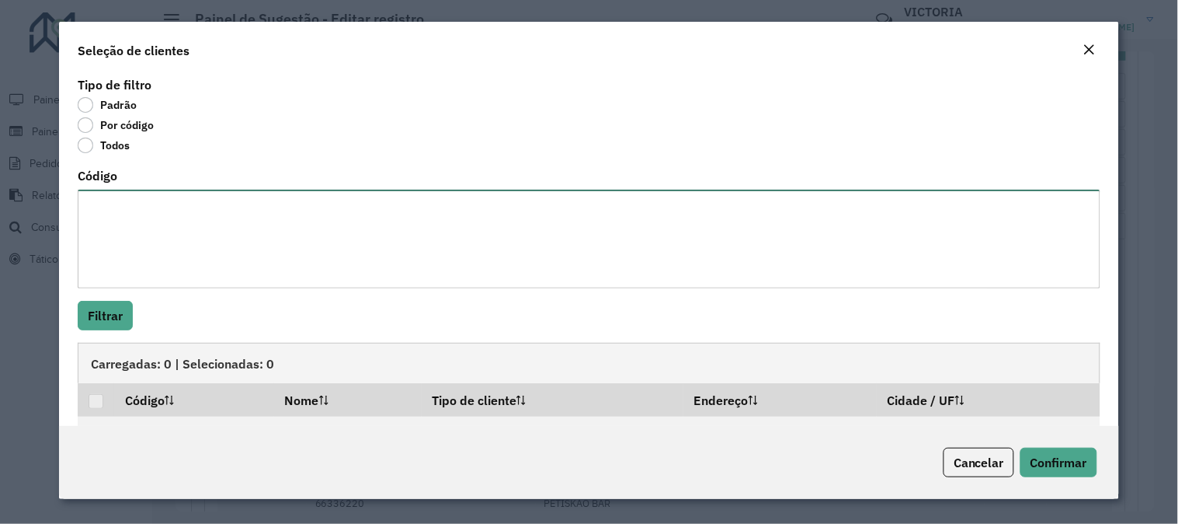
click at [119, 215] on textarea "Código" at bounding box center [589, 239] width 1023 height 99
paste textarea "***** ***** ***** ***** ***** ***** ***** ***** ***** ***** ***** ***** ***** *…"
type textarea "***** ***** ***** ***** ***** ***** ***** ***** ***** ***** ***** ***** ***** *…"
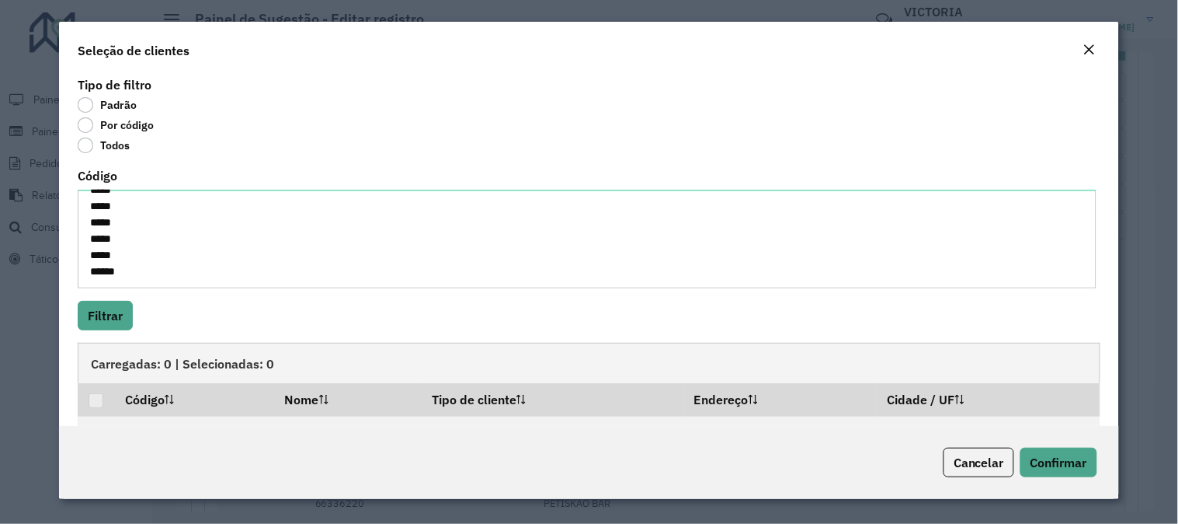
click at [106, 337] on div "Tipo de filtro Padrão Por código Todos Código ***** ***** ***** ***** ***** ***…" at bounding box center [589, 249] width 1060 height 353
click at [109, 322] on button "Filtrar" at bounding box center [105, 316] width 55 height 30
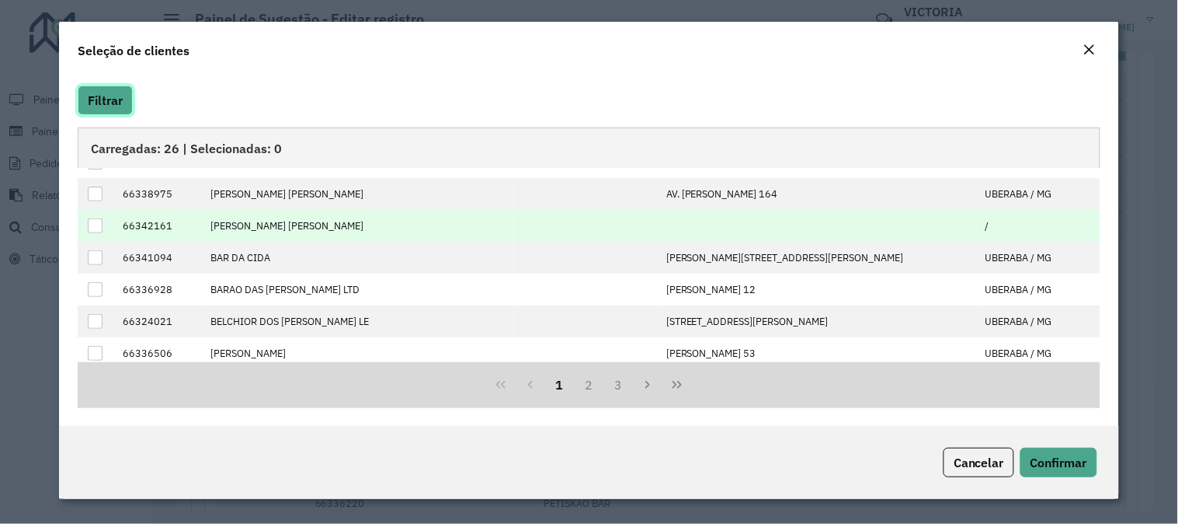
scroll to position [0, 0]
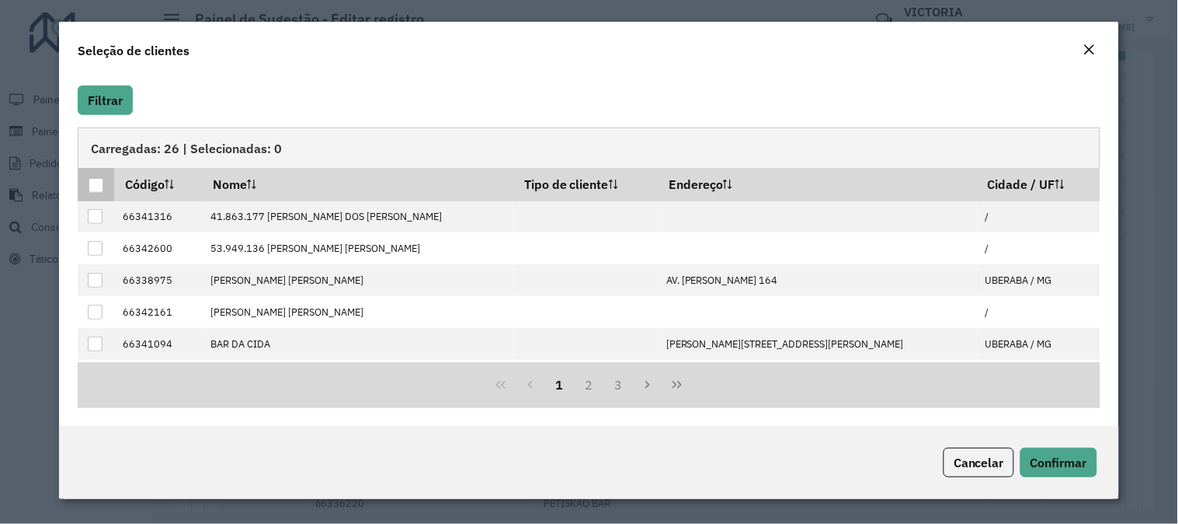
click at [102, 186] on div at bounding box center [96, 185] width 15 height 15
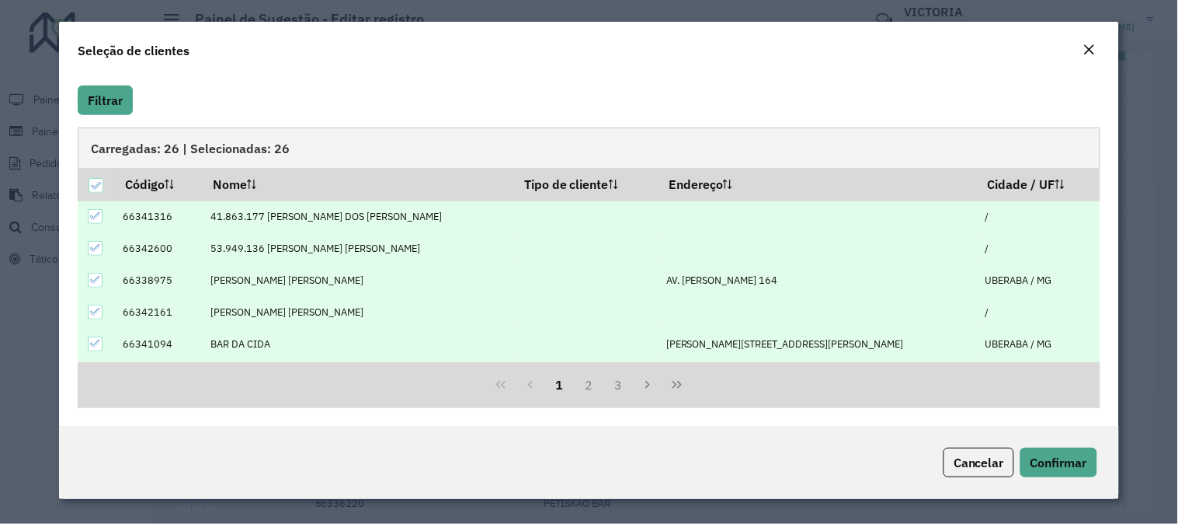
scroll to position [158, 0]
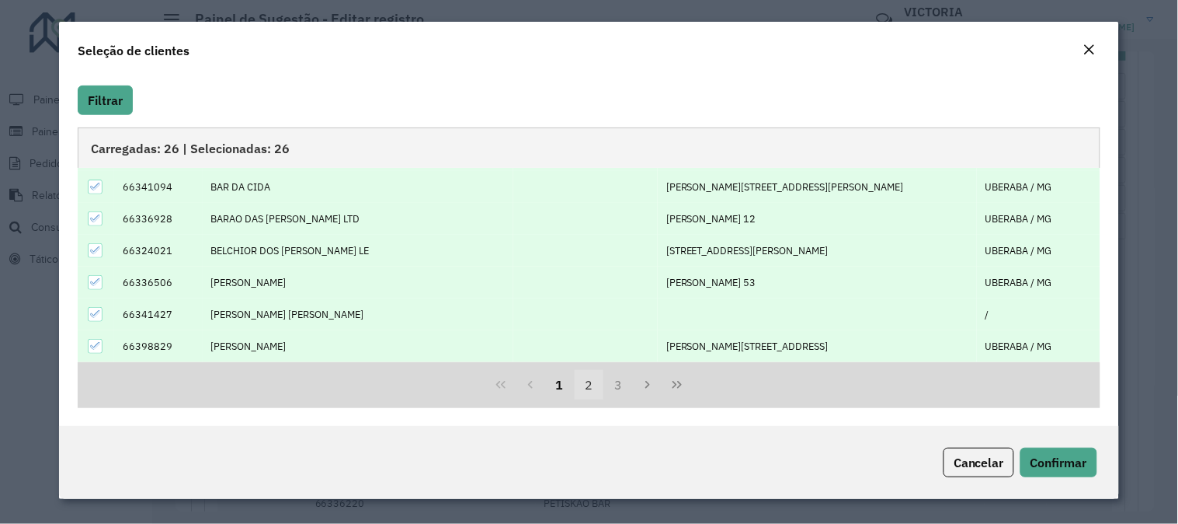
click at [586, 381] on button "2" at bounding box center [590, 385] width 30 height 30
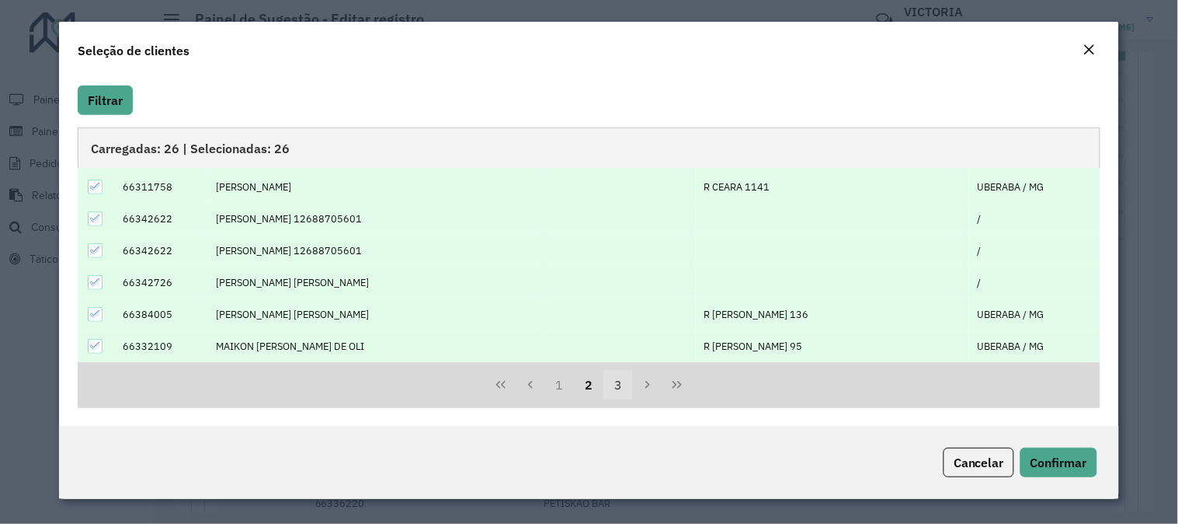
click at [612, 387] on button "3" at bounding box center [619, 385] width 30 height 30
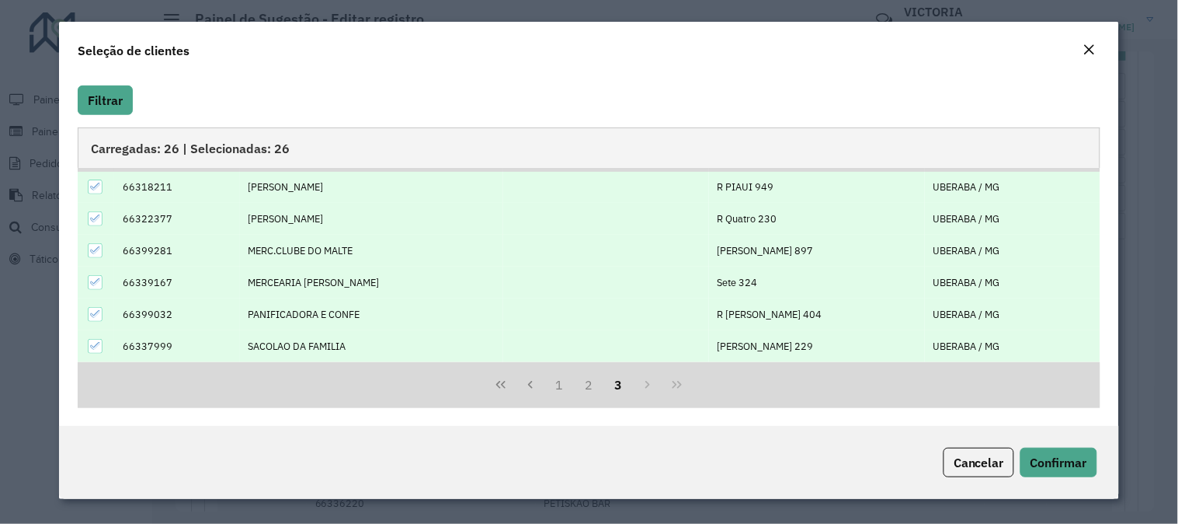
scroll to position [0, 0]
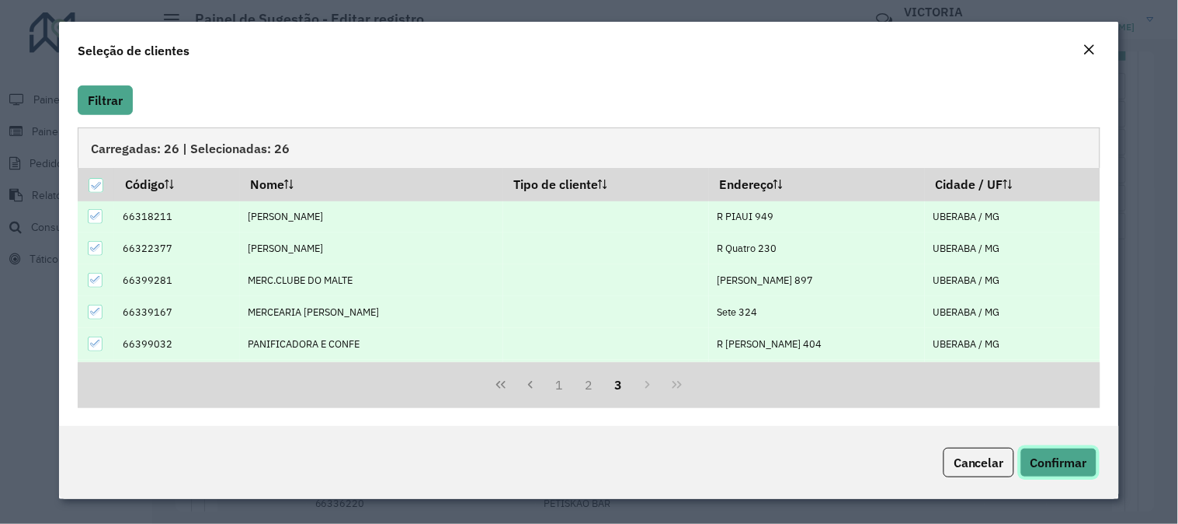
click at [1039, 455] on span "Confirmar" at bounding box center [1059, 462] width 57 height 16
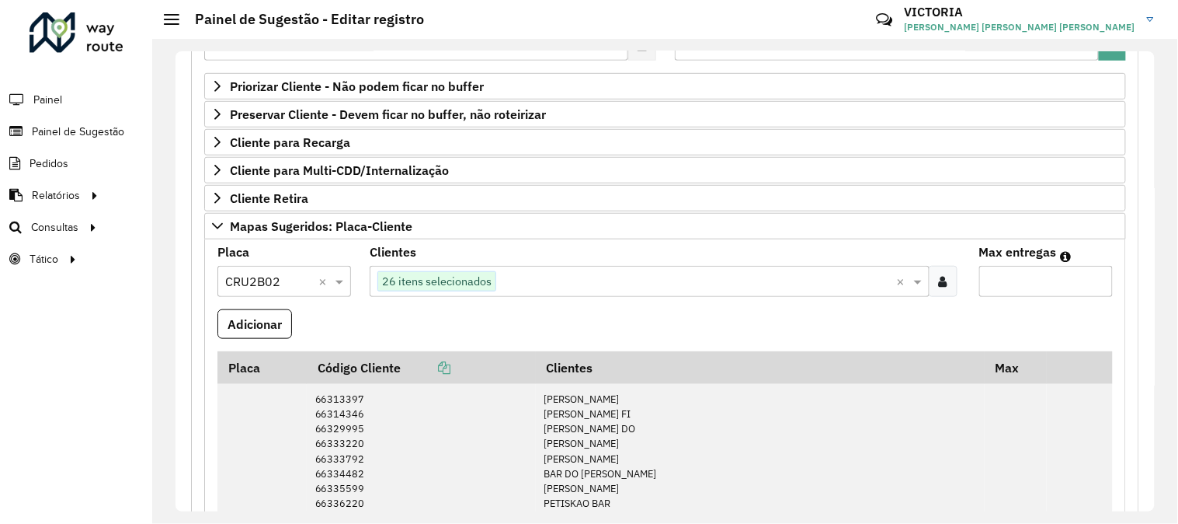
click at [1039, 278] on input "Max entregas" at bounding box center [1047, 281] width 134 height 31
type input "**"
click at [218, 309] on button "Adicionar" at bounding box center [255, 324] width 75 height 30
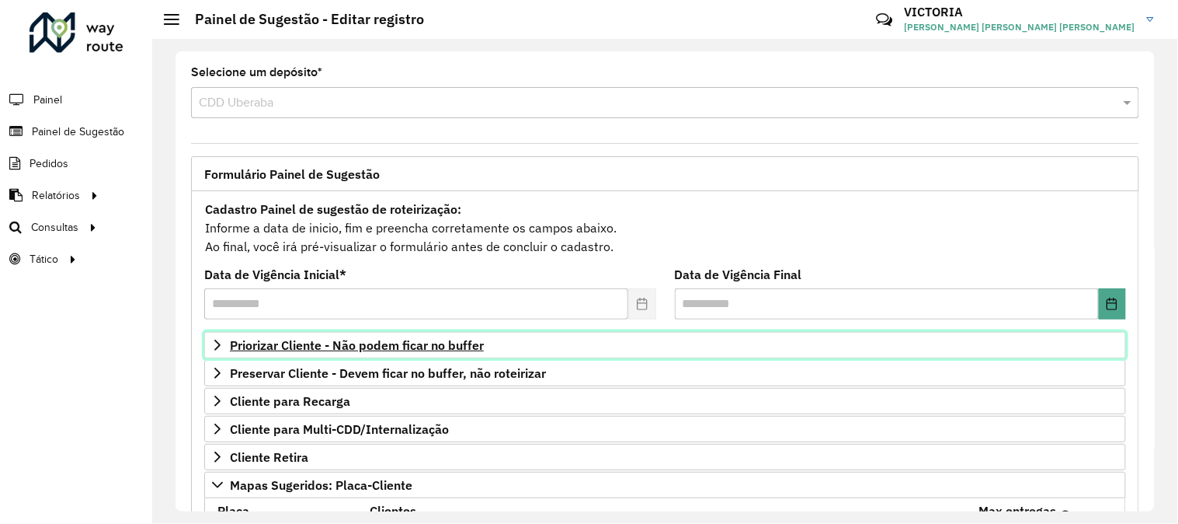
click at [439, 336] on link "Priorizar Cliente - Não podem ficar no buffer" at bounding box center [665, 345] width 922 height 26
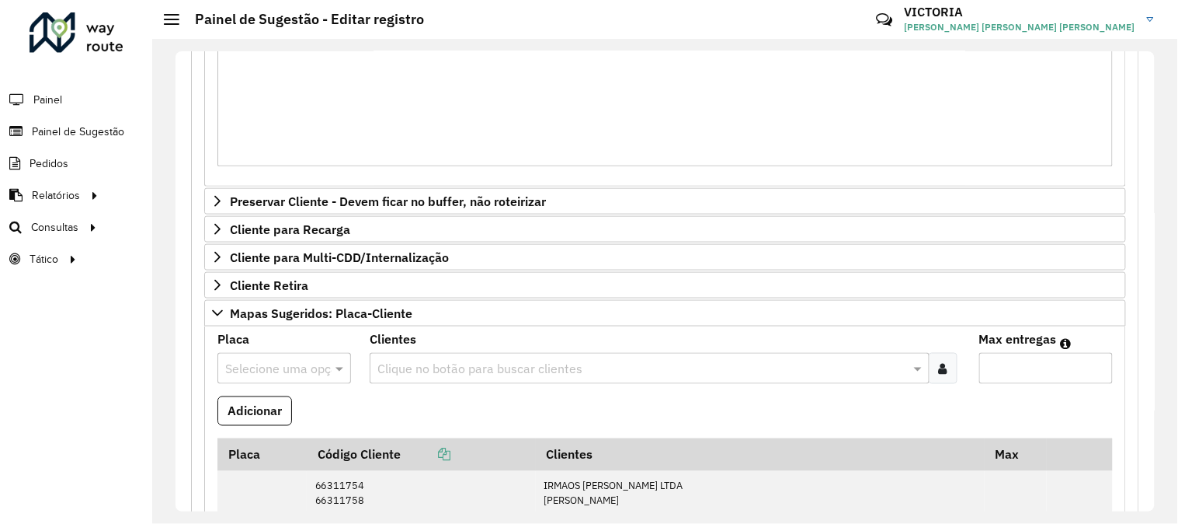
scroll to position [172, 0]
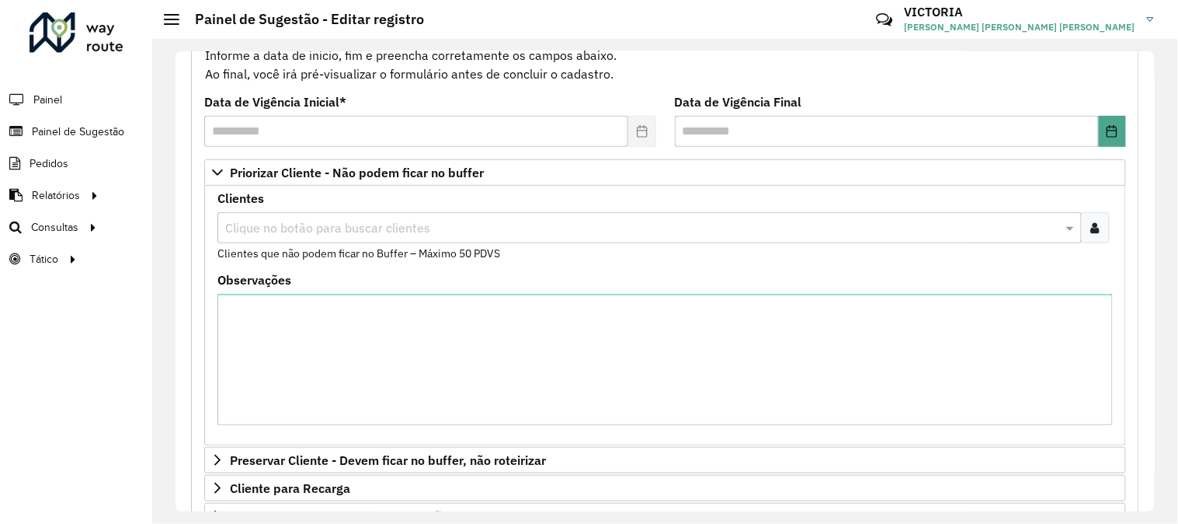
click at [1093, 228] on icon at bounding box center [1095, 227] width 9 height 12
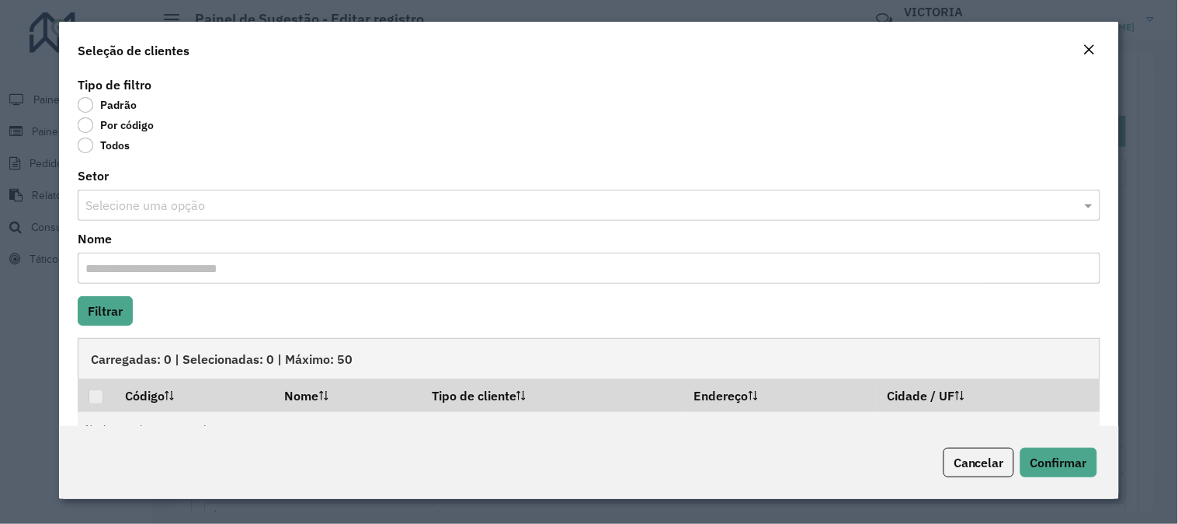
click at [82, 127] on label "Por código" at bounding box center [116, 125] width 76 height 16
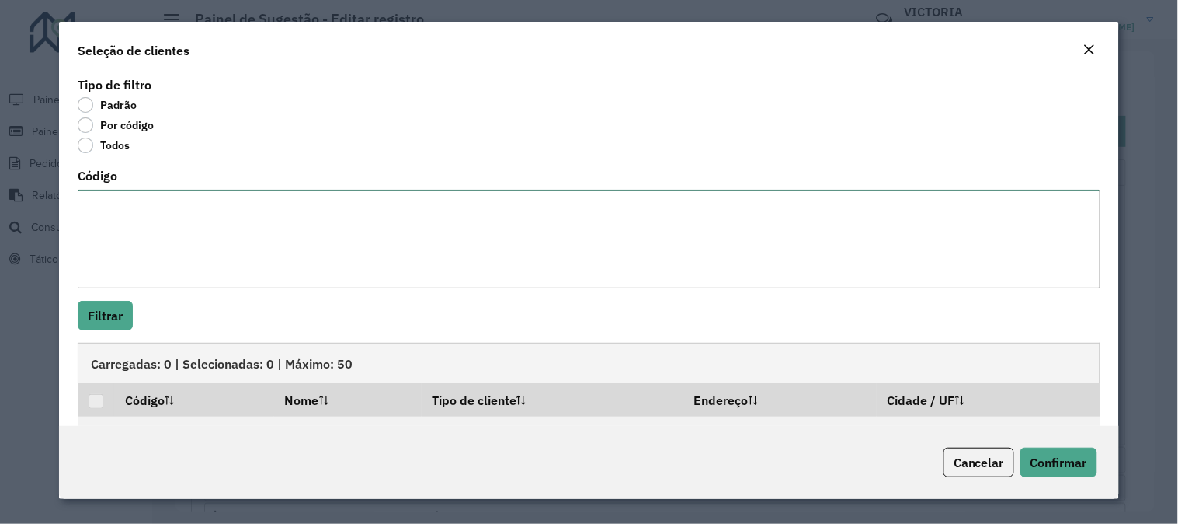
click at [92, 225] on textarea "Código" at bounding box center [589, 239] width 1023 height 99
paste textarea "***** ***** ***** ***** ***** ***** ***** ***** ***** ***** ***** ***** ***** *…"
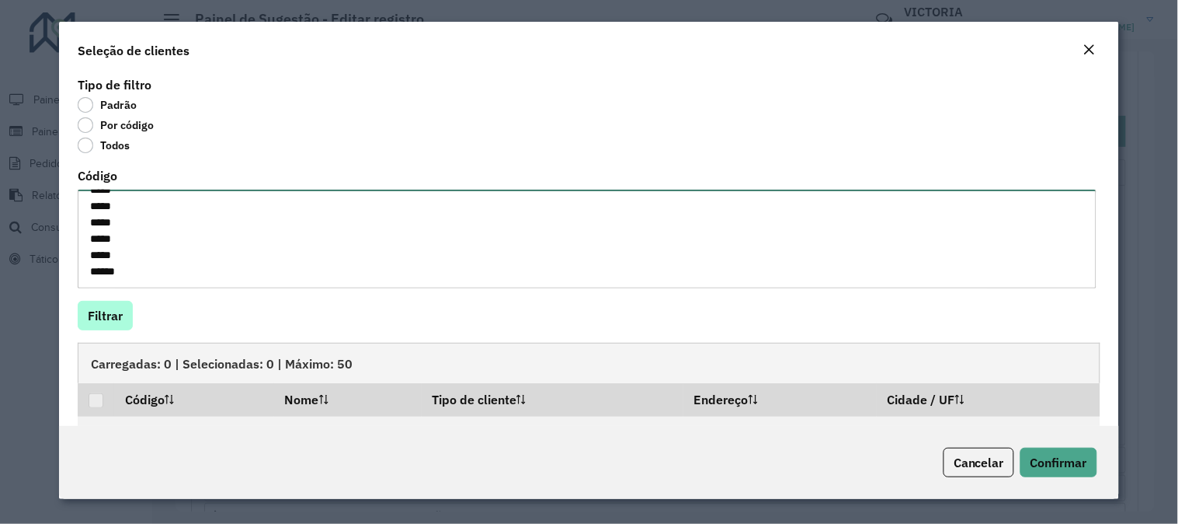
type textarea "***** ***** ***** ***** ***** ***** ***** ***** ***** ***** ***** ***** ***** *…"
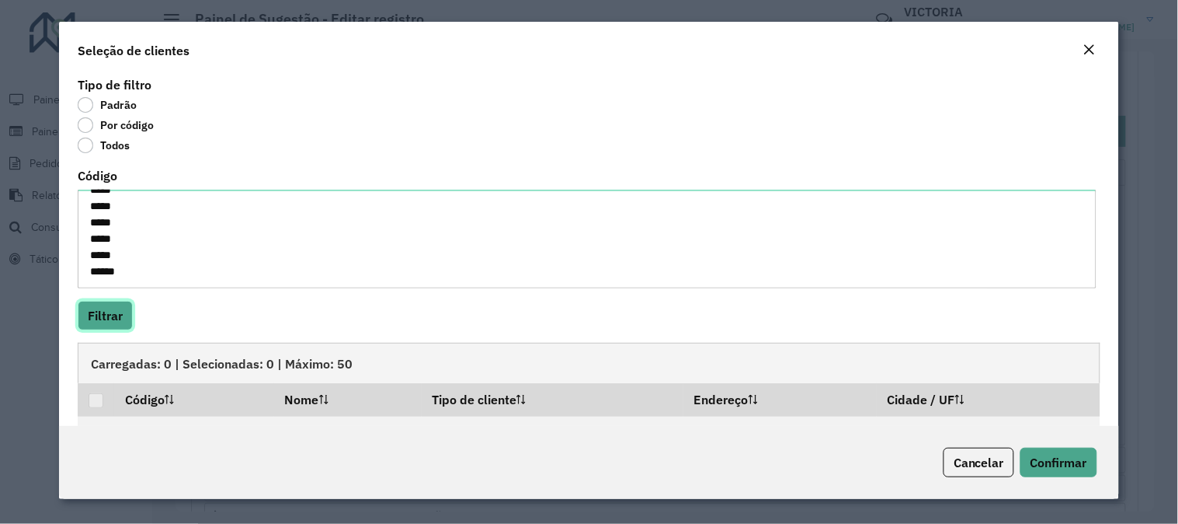
click at [117, 322] on button "Filtrar" at bounding box center [105, 316] width 55 height 30
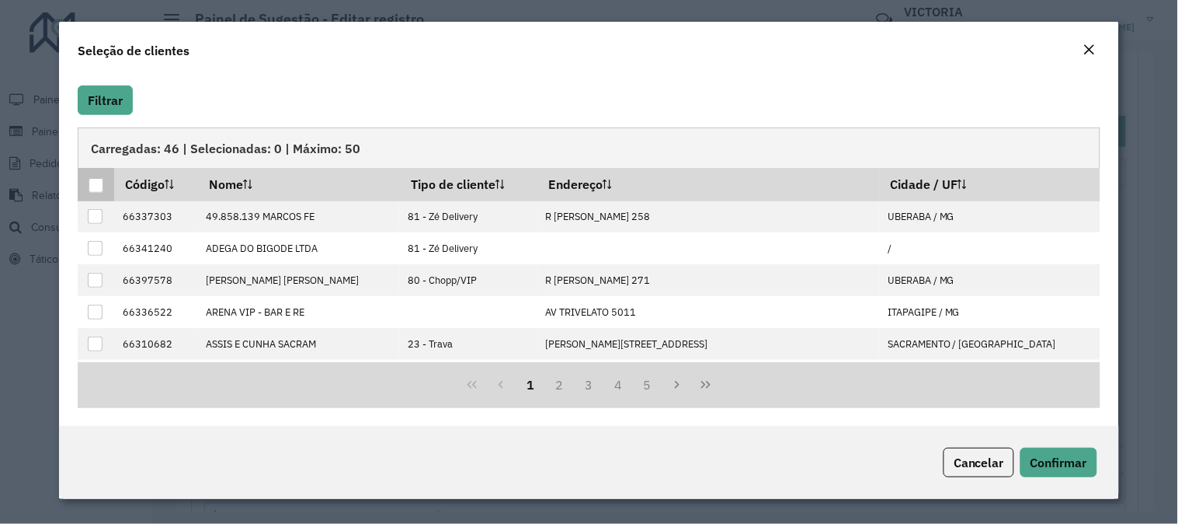
click at [92, 181] on div at bounding box center [96, 185] width 15 height 15
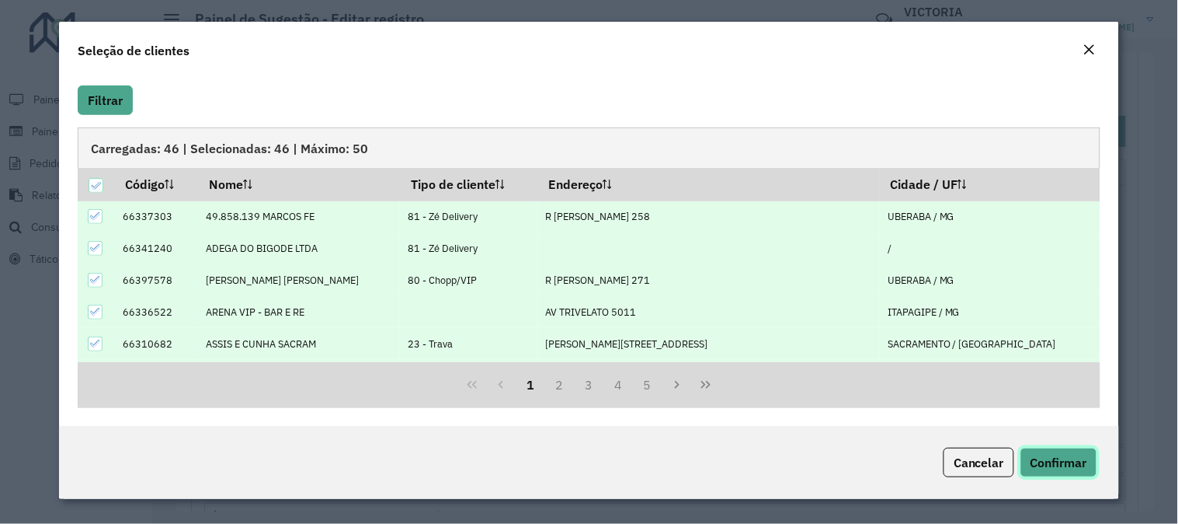
click at [1070, 451] on button "Confirmar" at bounding box center [1059, 462] width 77 height 30
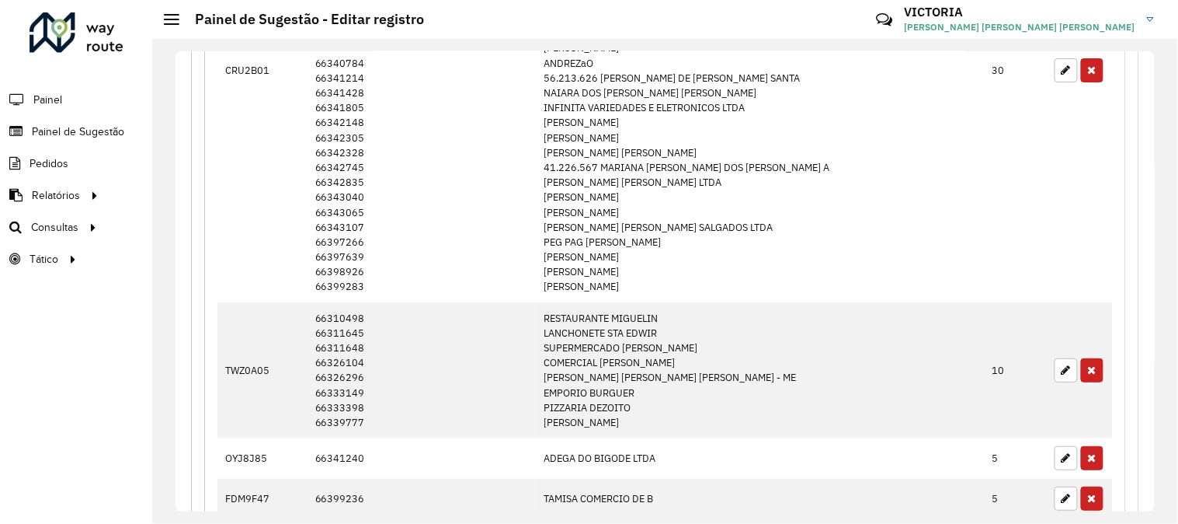
scroll to position [1899, 0]
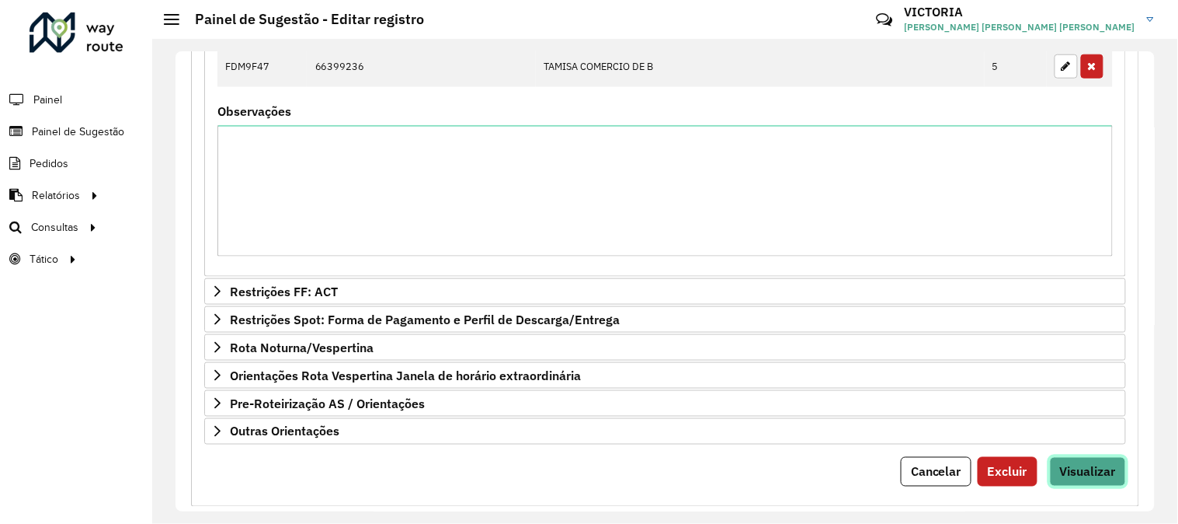
click at [1091, 469] on span "Visualizar" at bounding box center [1088, 472] width 56 height 16
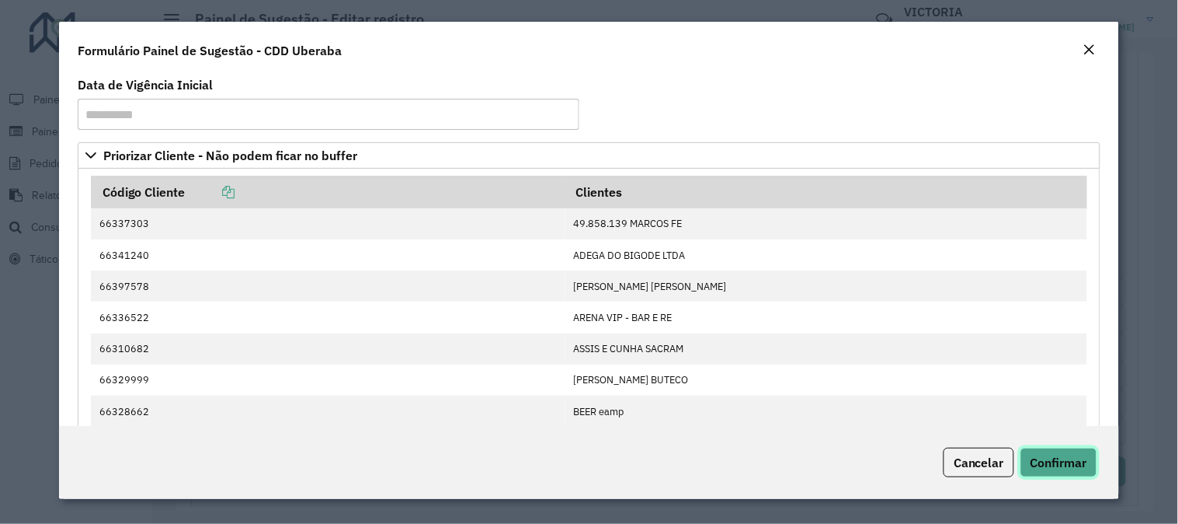
click at [1061, 475] on button "Confirmar" at bounding box center [1059, 462] width 77 height 30
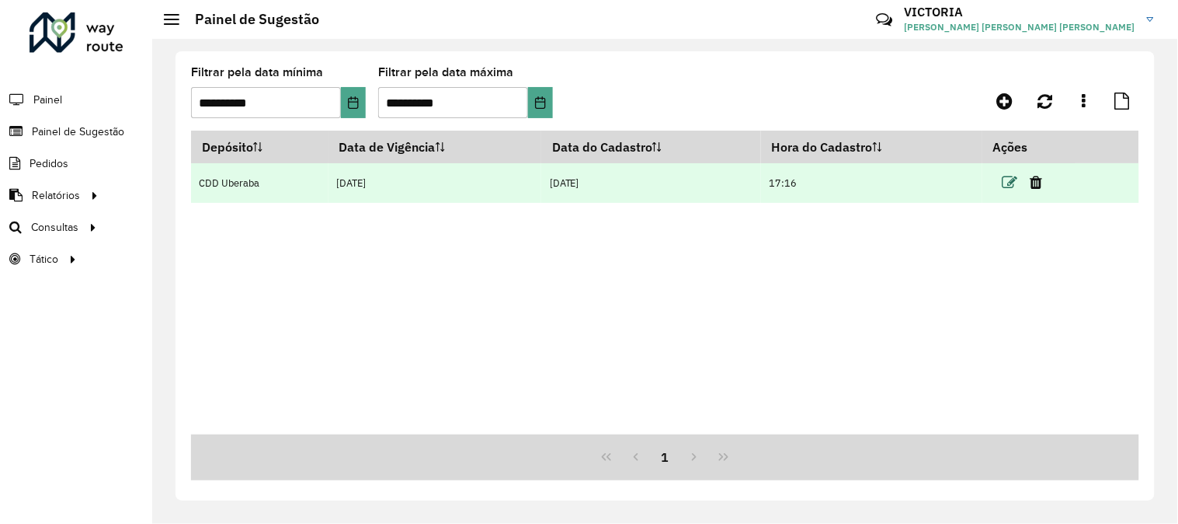
click at [1008, 184] on icon at bounding box center [1011, 183] width 16 height 16
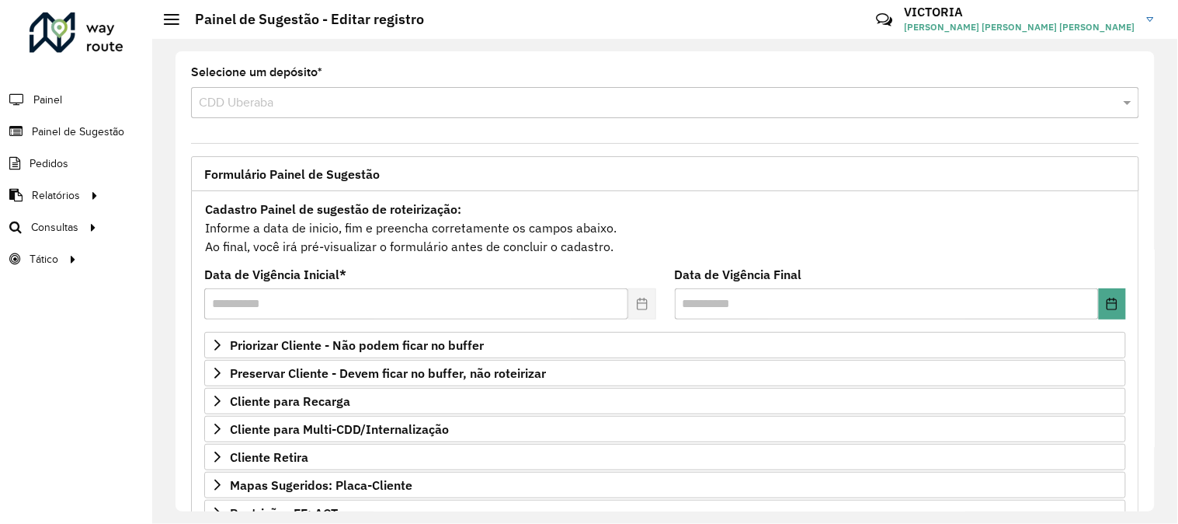
scroll to position [252, 0]
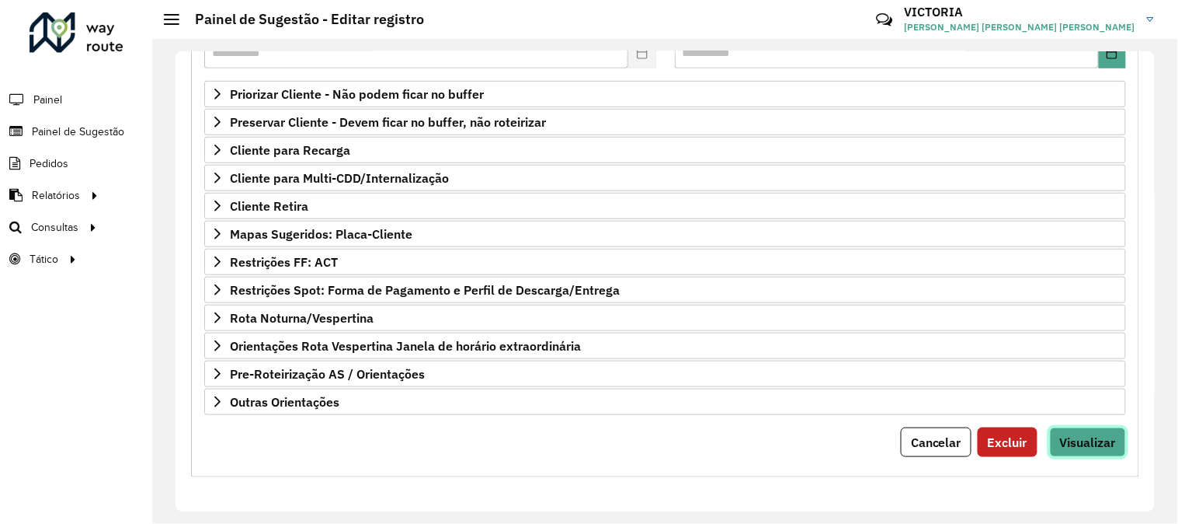
click at [1065, 446] on span "Visualizar" at bounding box center [1088, 442] width 56 height 16
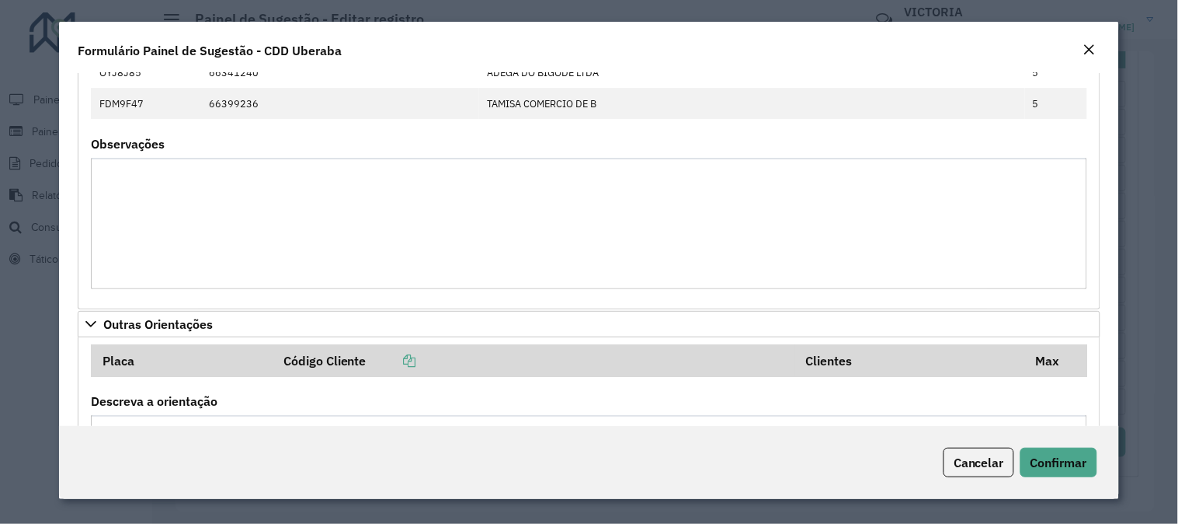
scroll to position [3014, 0]
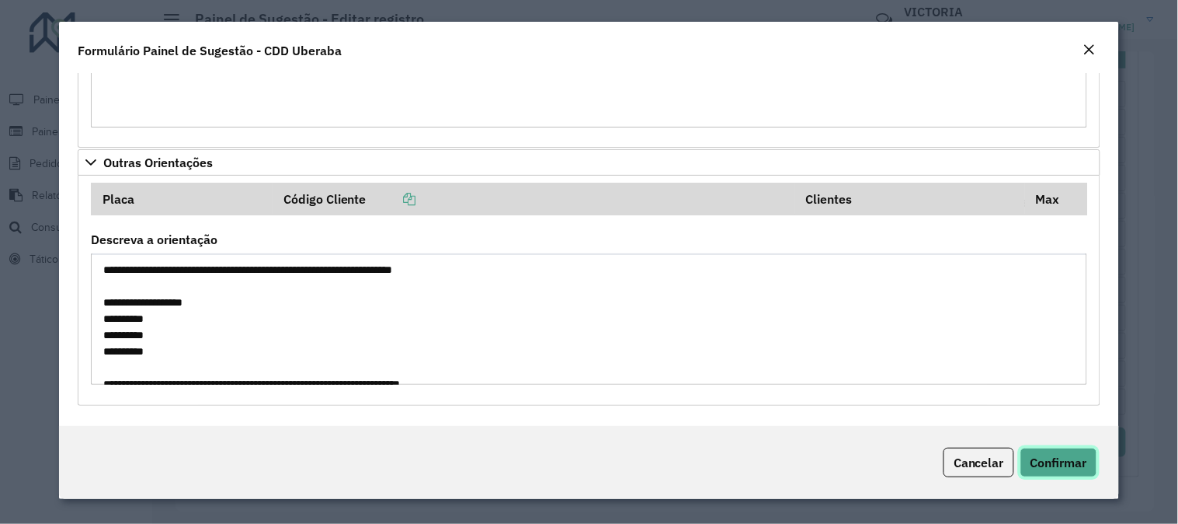
click at [1089, 462] on button "Confirmar" at bounding box center [1059, 462] width 77 height 30
